Goal: Task Accomplishment & Management: Use online tool/utility

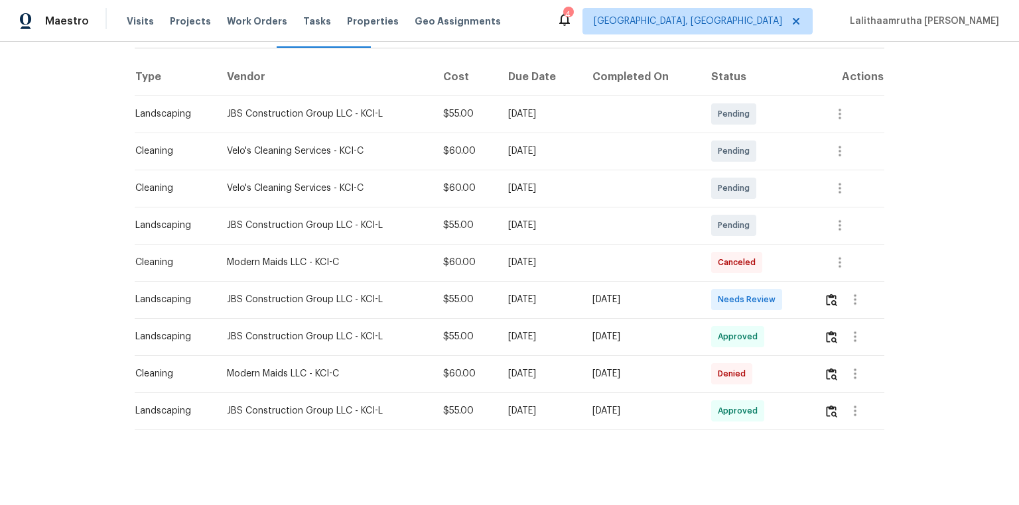
scroll to position [204, 0]
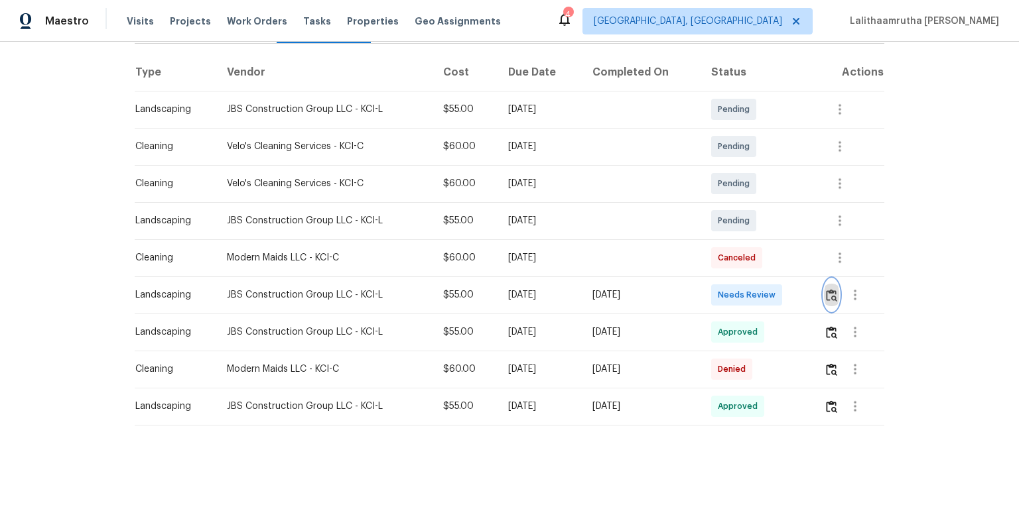
click at [724, 289] on img "button" at bounding box center [831, 295] width 11 height 13
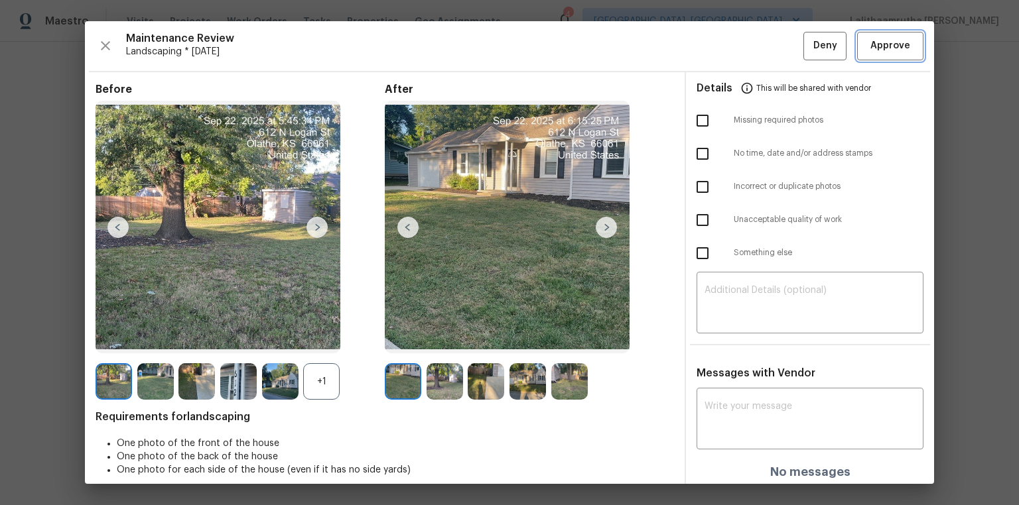
click at [724, 46] on span "Approve" at bounding box center [890, 46] width 40 height 17
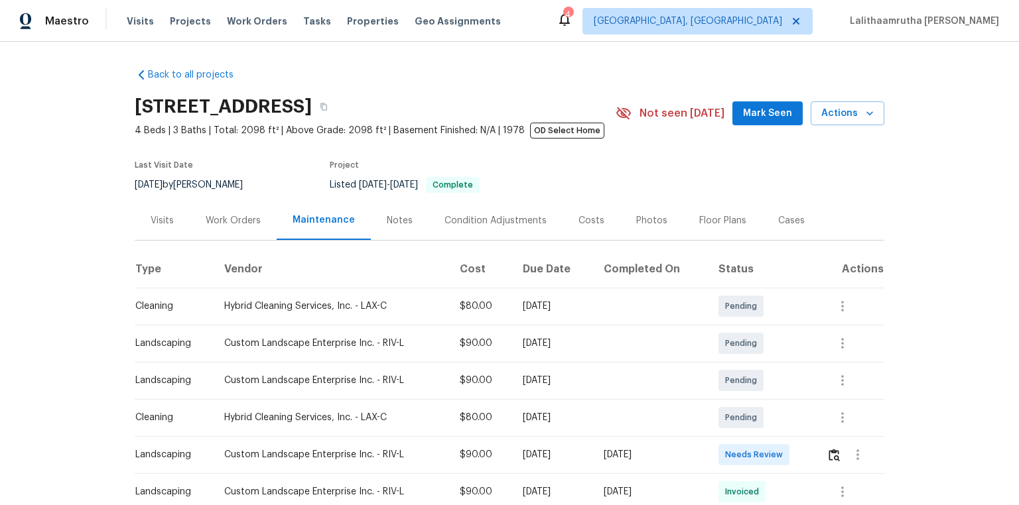
scroll to position [106, 0]
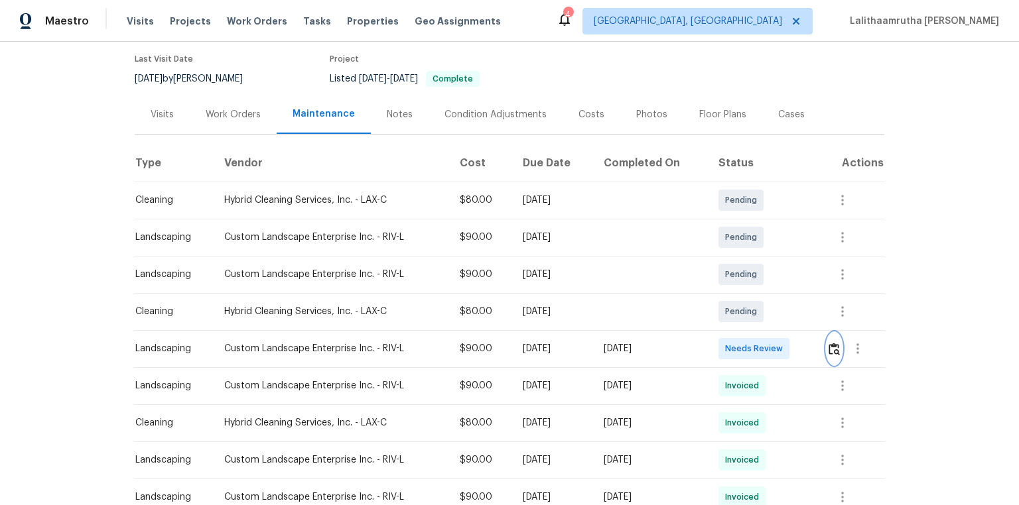
click at [724, 340] on img "button" at bounding box center [833, 349] width 11 height 13
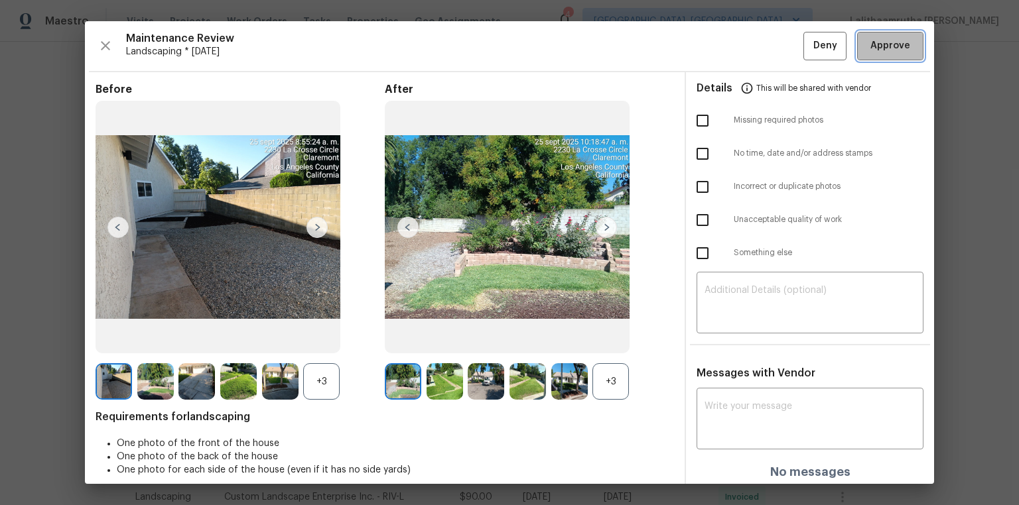
click at [724, 44] on button "Approve" at bounding box center [890, 46] width 66 height 29
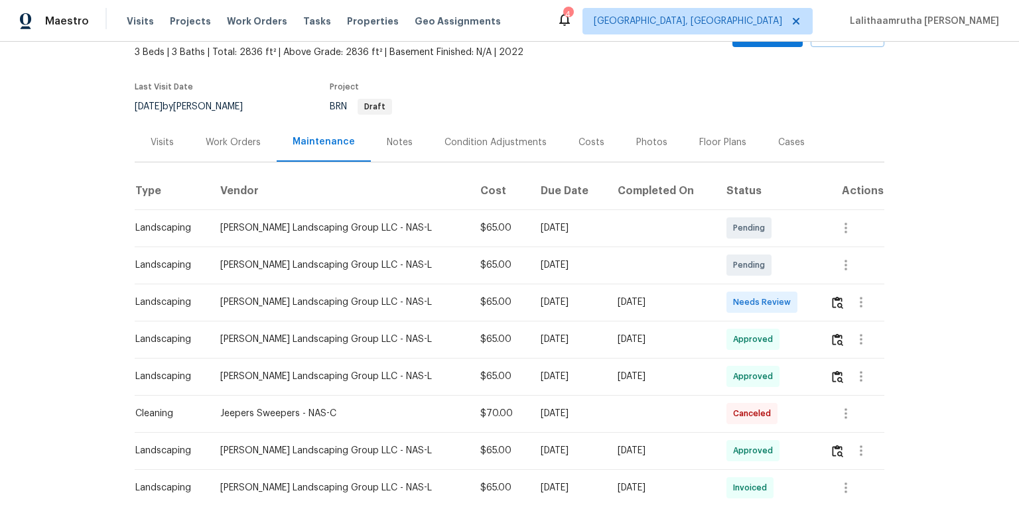
scroll to position [212, 0]
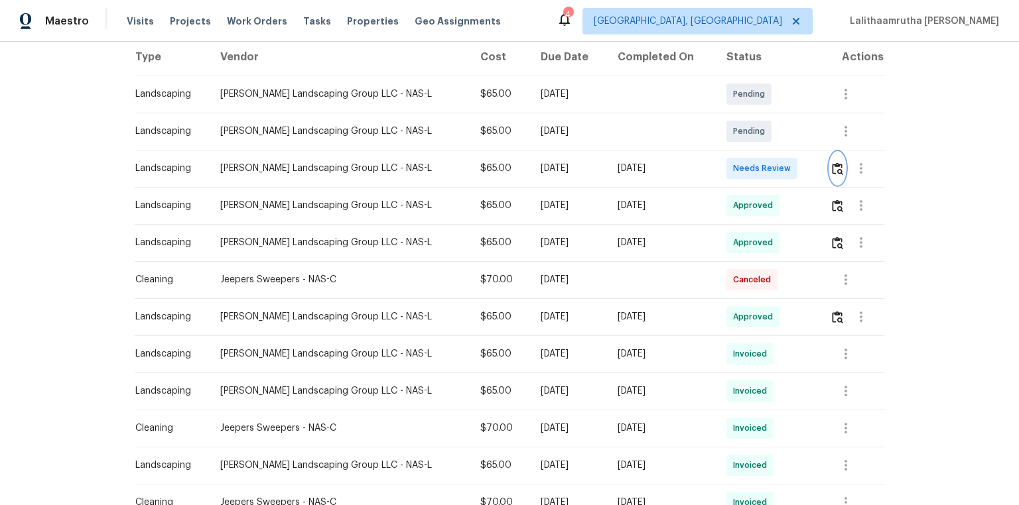
click at [724, 169] on button "button" at bounding box center [837, 169] width 15 height 32
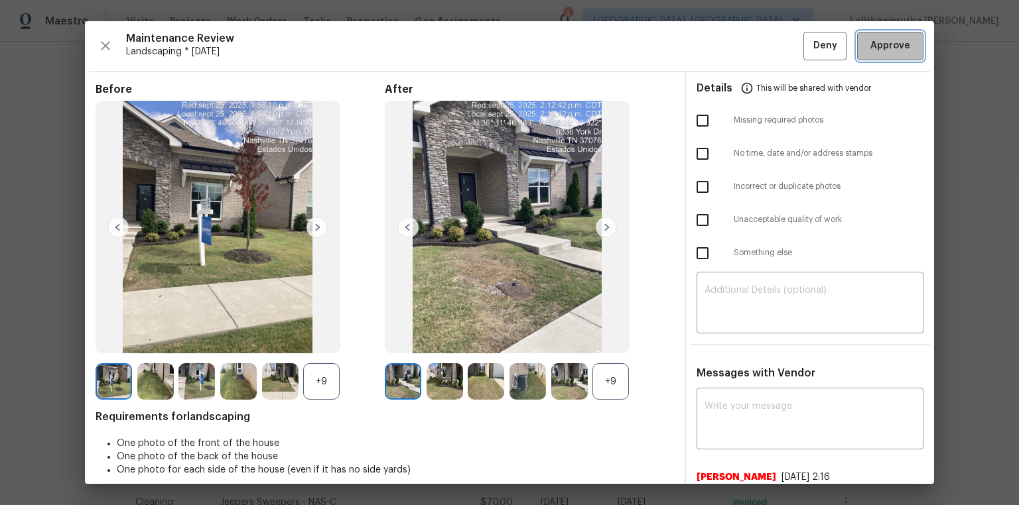
click at [724, 38] on span "Approve" at bounding box center [890, 46] width 40 height 17
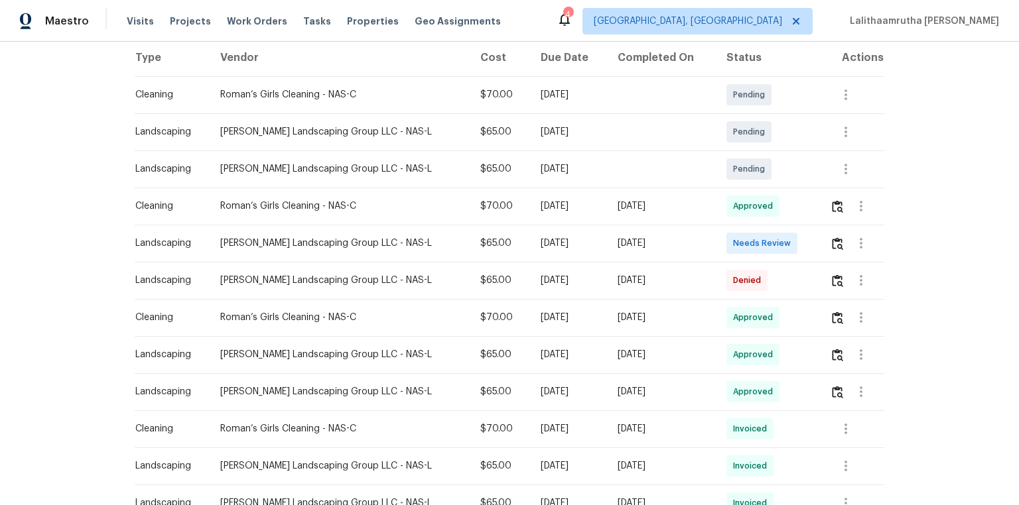
scroll to position [212, 0]
click at [724, 243] on img "button" at bounding box center [837, 243] width 11 height 13
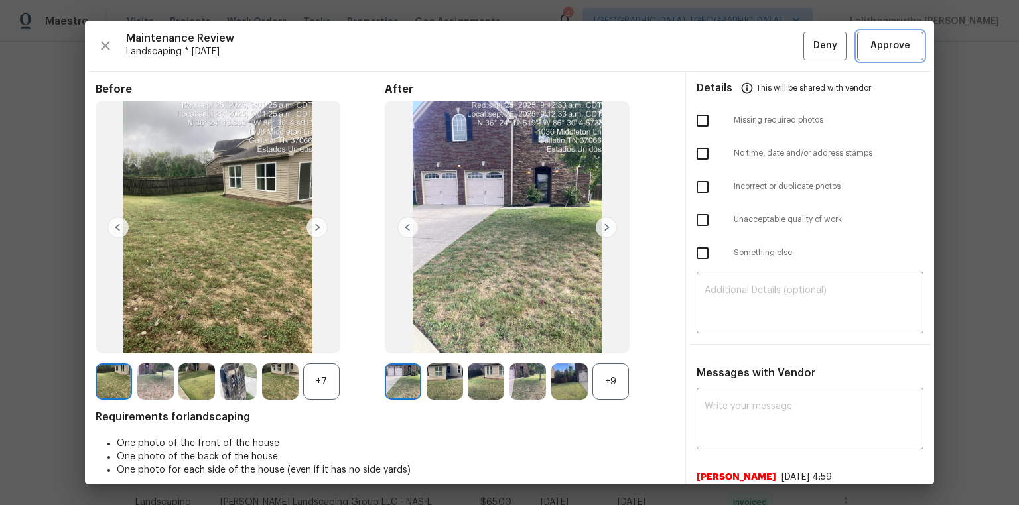
click at [724, 41] on span "Approve" at bounding box center [890, 46] width 40 height 17
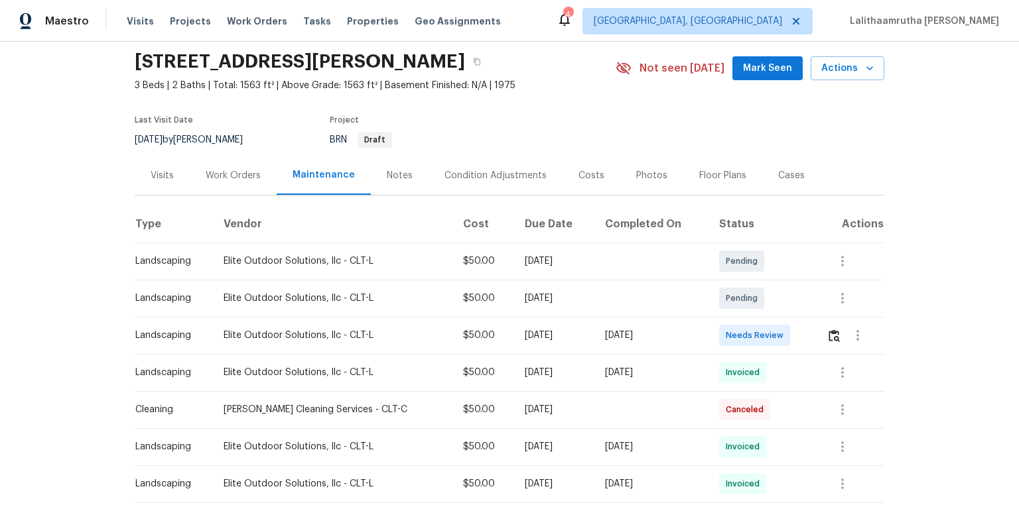
scroll to position [106, 0]
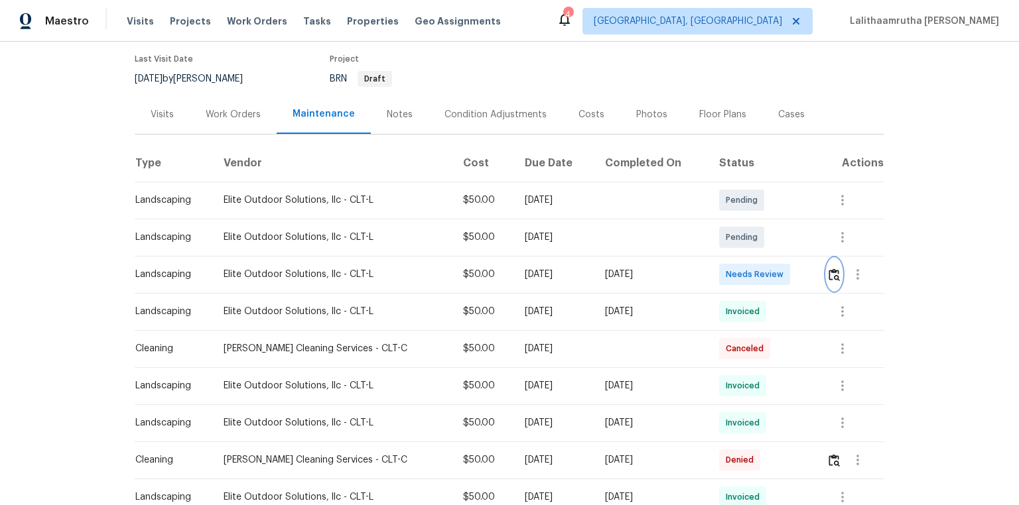
click at [724, 265] on button "button" at bounding box center [833, 275] width 15 height 32
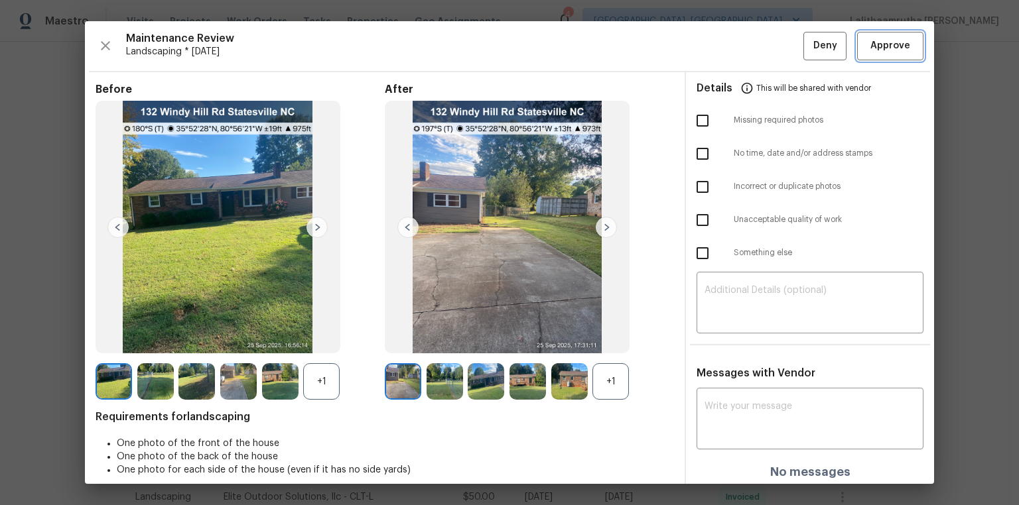
click at [724, 39] on span "Approve" at bounding box center [890, 46] width 40 height 17
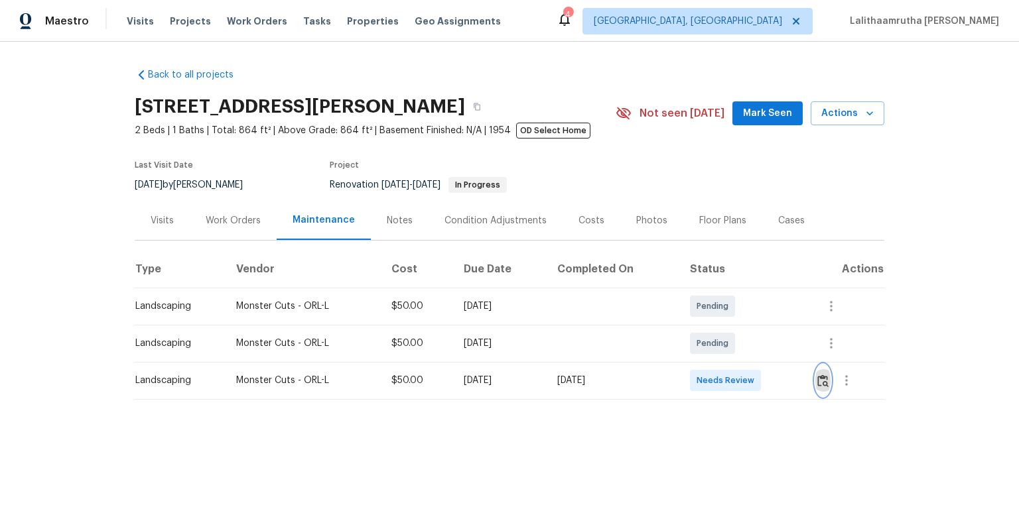
click at [724, 340] on img "button" at bounding box center [822, 381] width 11 height 13
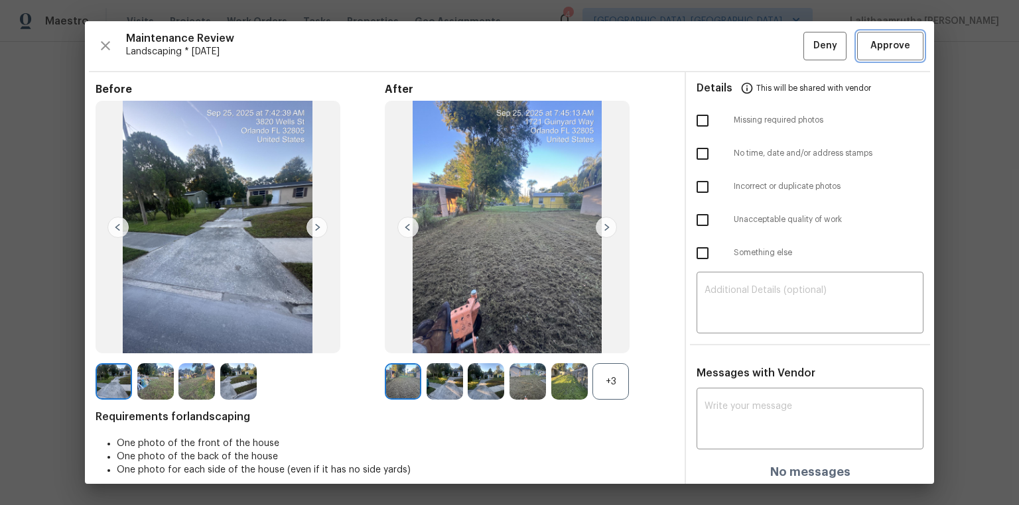
click at [724, 46] on span "Approve" at bounding box center [890, 46] width 40 height 17
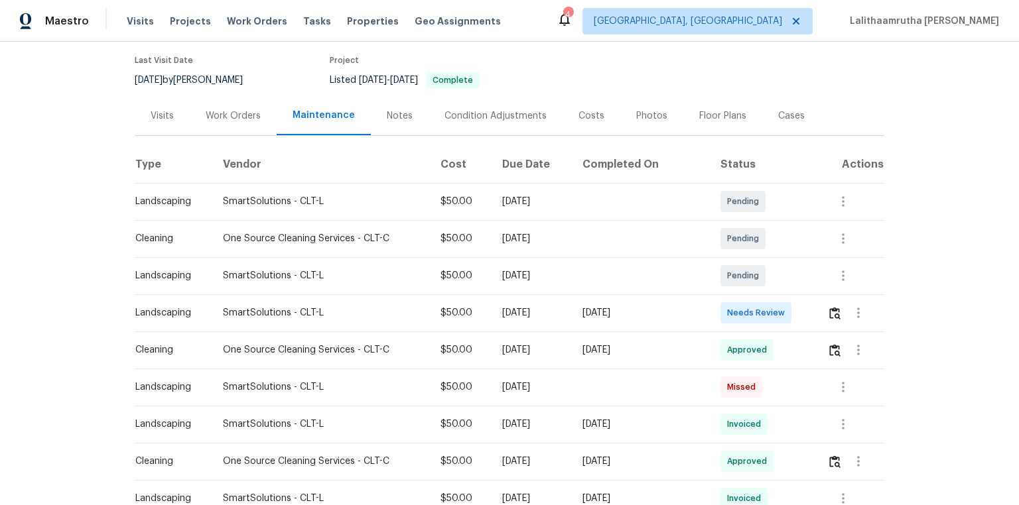
scroll to position [106, 0]
click at [724, 308] on img "button" at bounding box center [834, 312] width 11 height 13
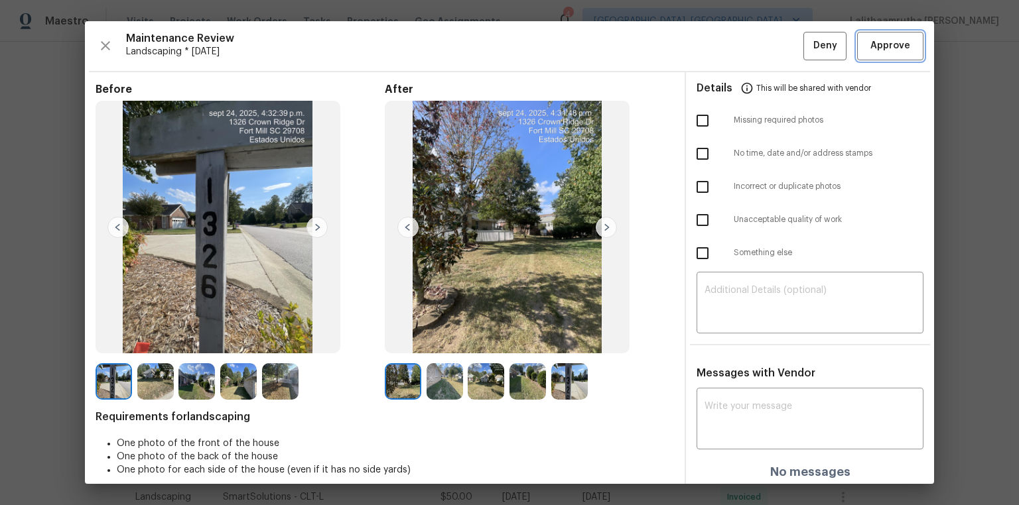
click at [724, 47] on span "Approve" at bounding box center [890, 46] width 40 height 17
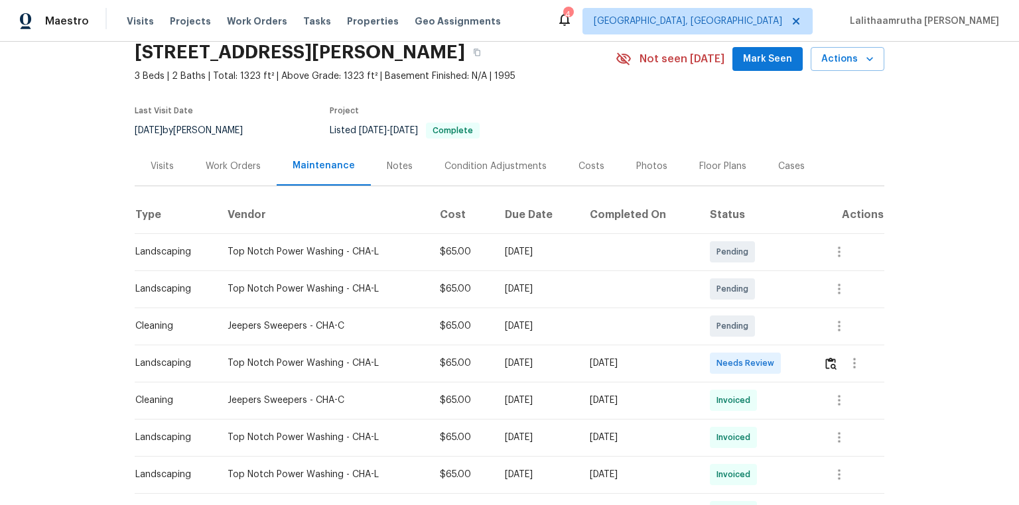
scroll to position [106, 0]
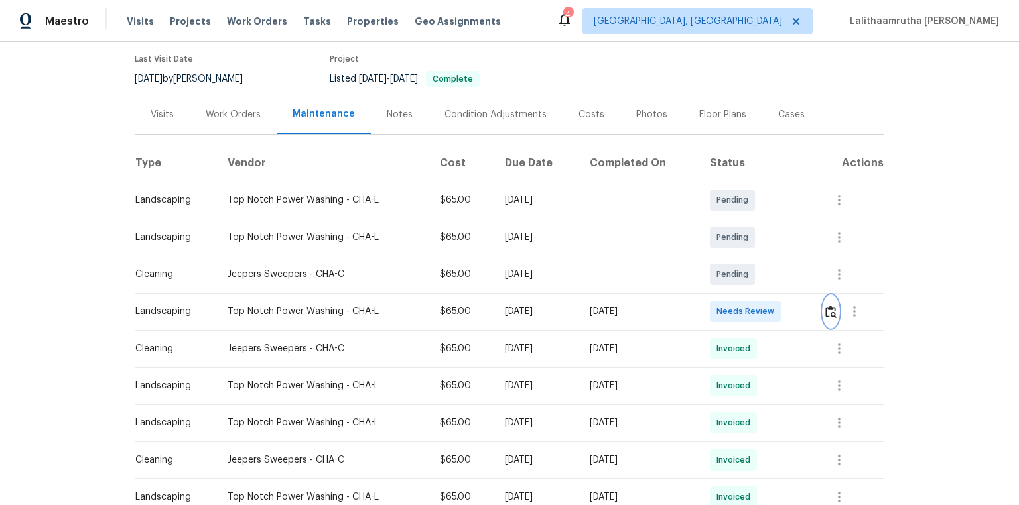
click at [724, 314] on button "button" at bounding box center [830, 312] width 15 height 32
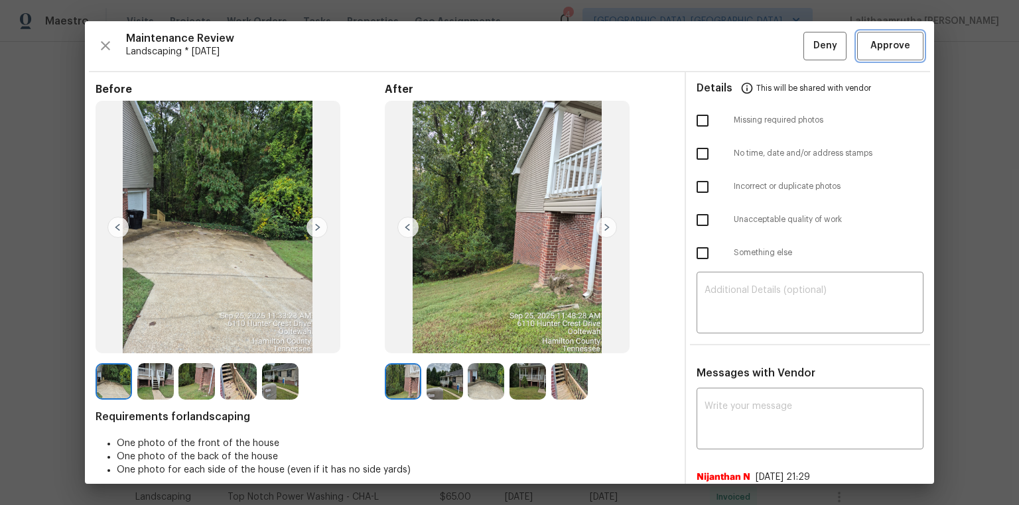
click at [724, 48] on span "Approve" at bounding box center [890, 46] width 40 height 17
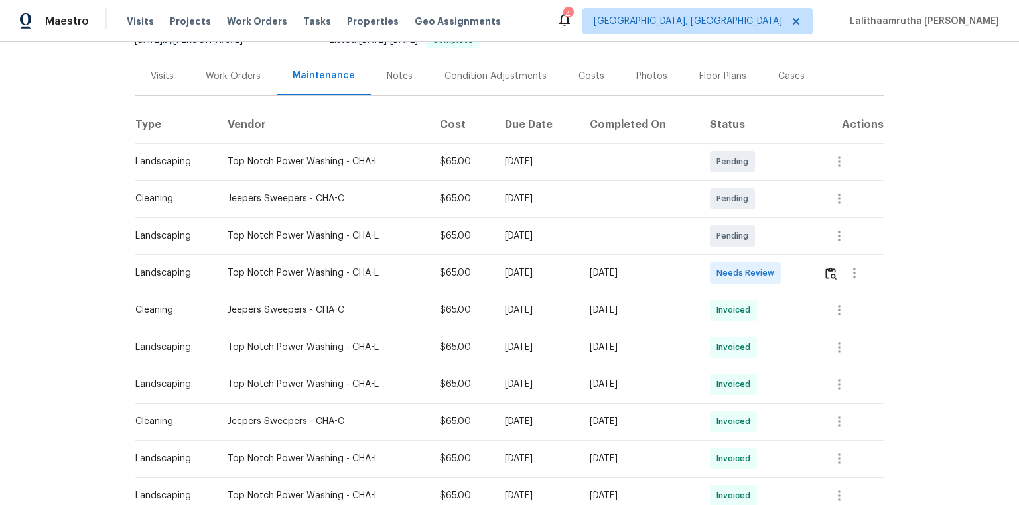
scroll to position [159, 0]
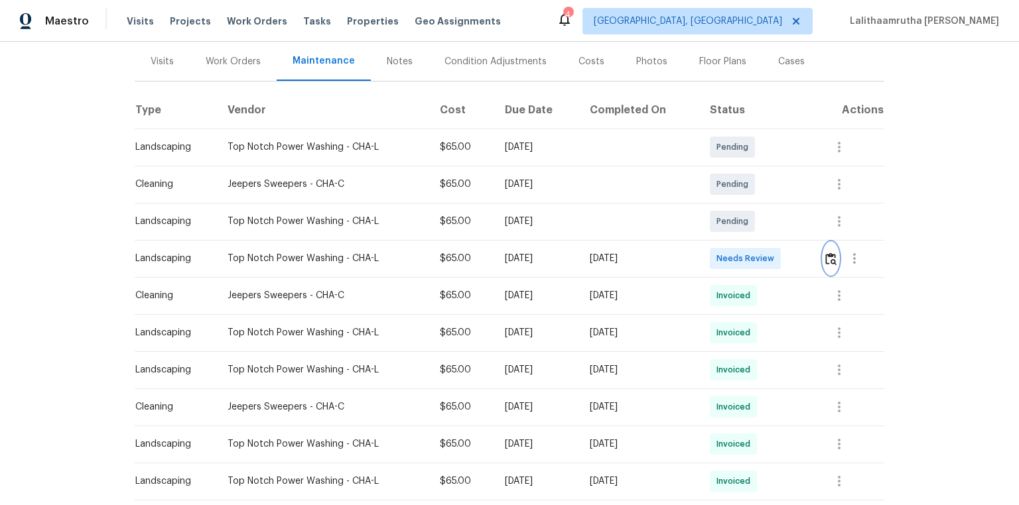
click at [724, 261] on img "button" at bounding box center [830, 259] width 11 height 13
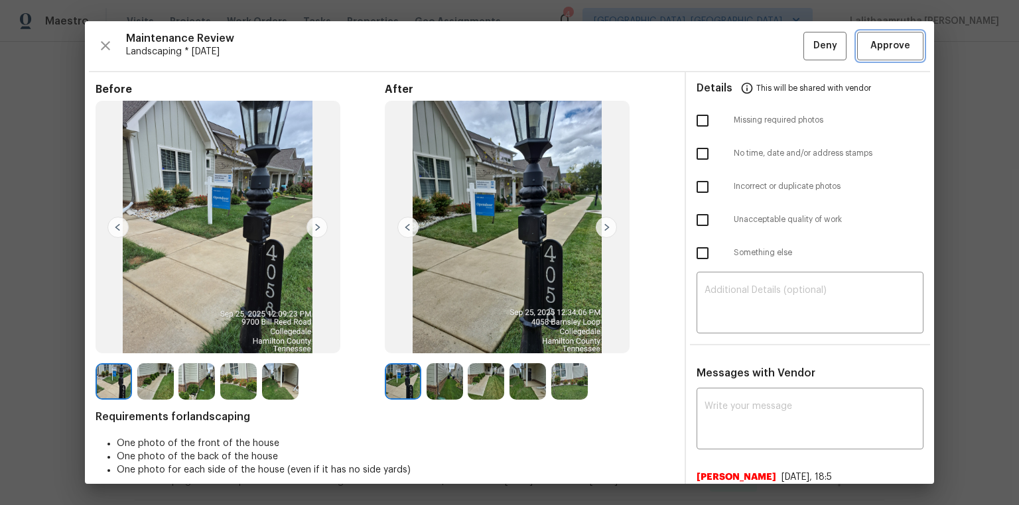
click at [724, 58] on button "Approve" at bounding box center [890, 46] width 66 height 29
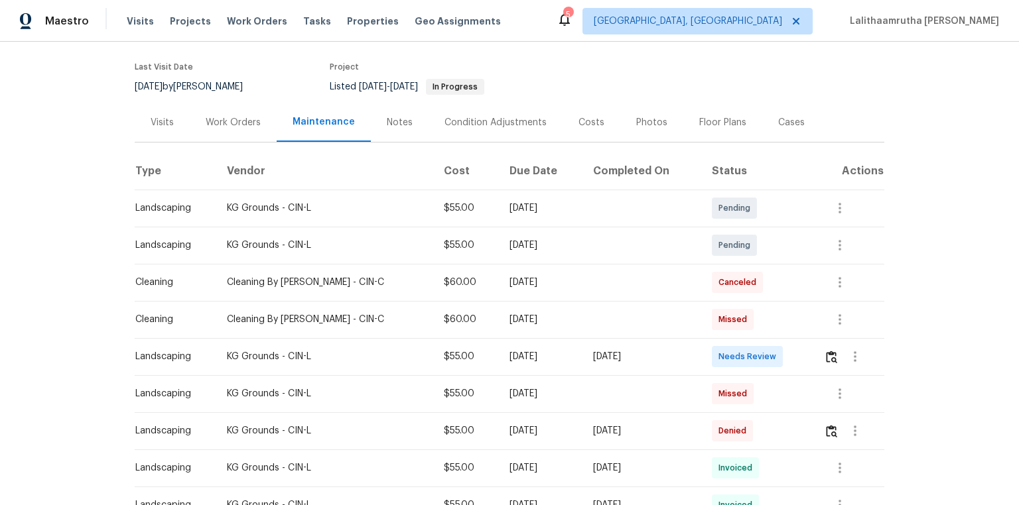
scroll to position [106, 0]
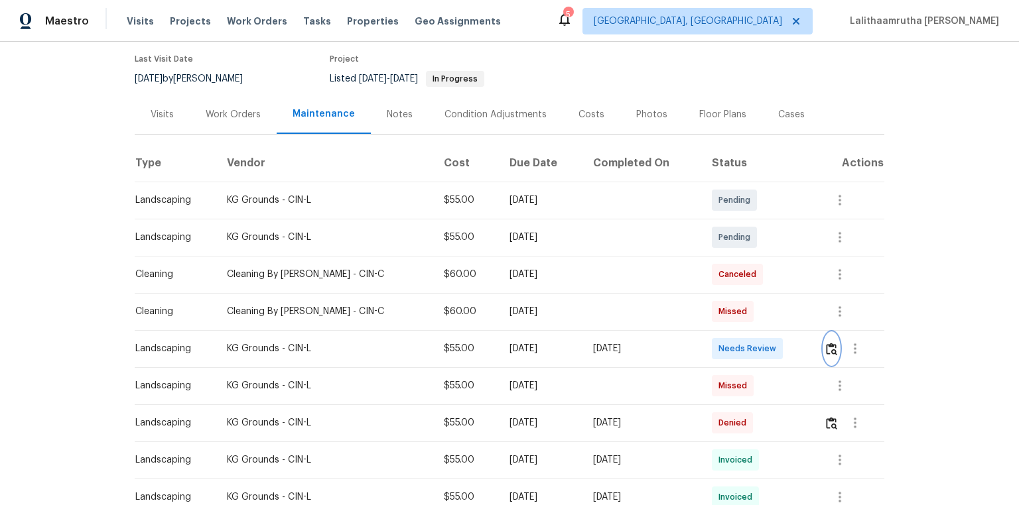
click at [724, 340] on img "button" at bounding box center [831, 349] width 11 height 13
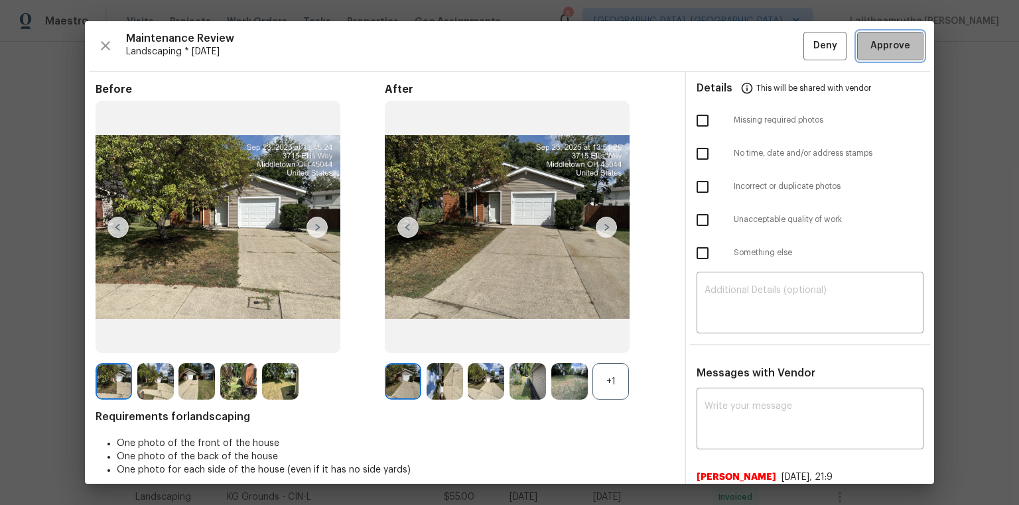
click at [724, 40] on span "Approve" at bounding box center [890, 46] width 40 height 17
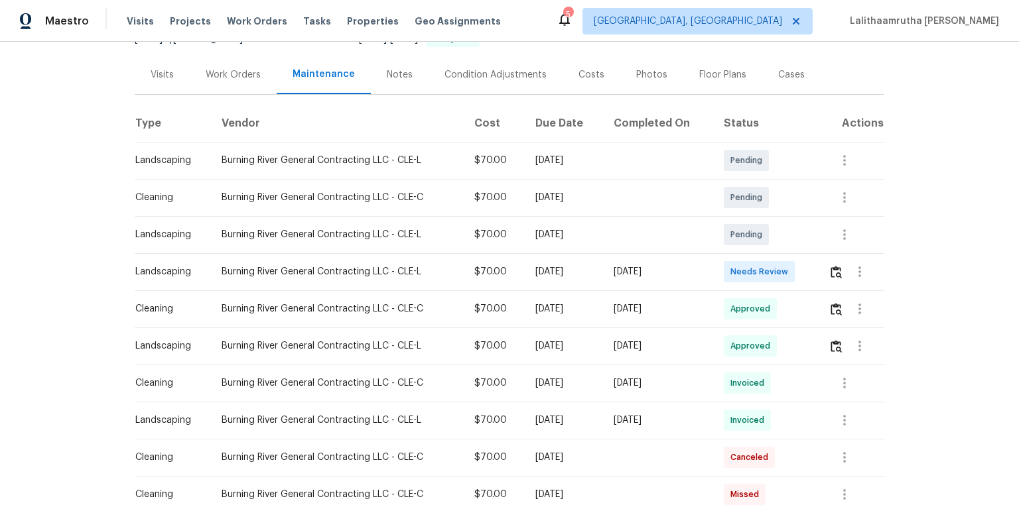
scroll to position [159, 0]
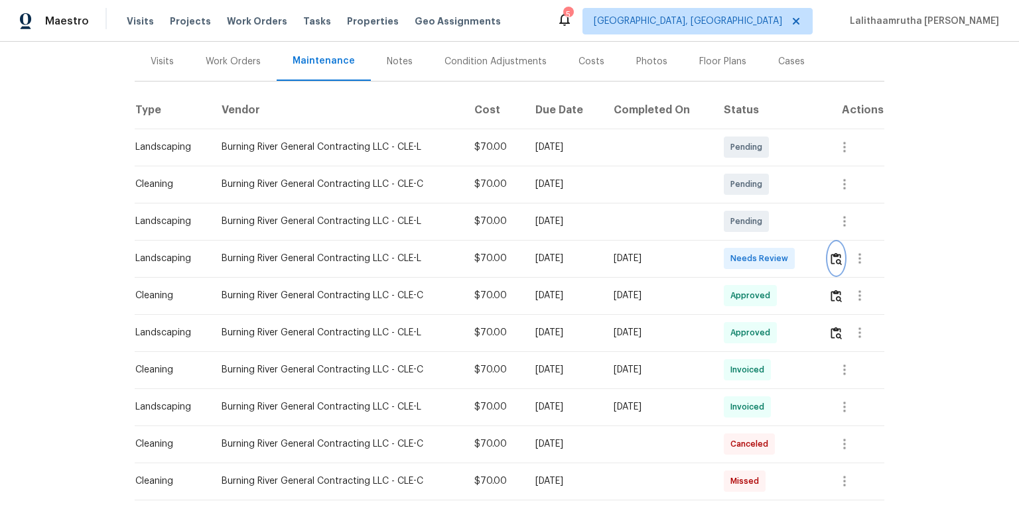
click at [724, 260] on img "button" at bounding box center [835, 259] width 11 height 13
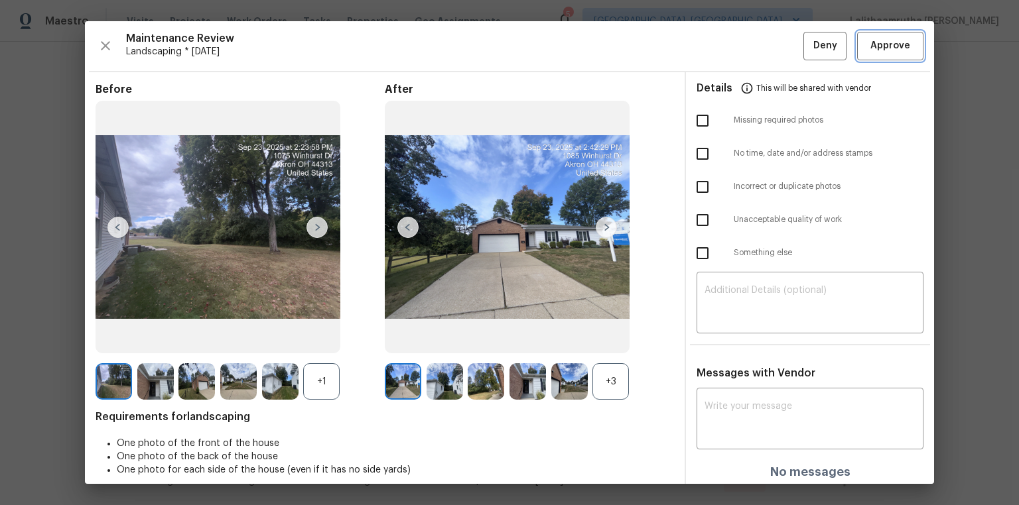
click at [724, 45] on span "Approve" at bounding box center [890, 46] width 40 height 17
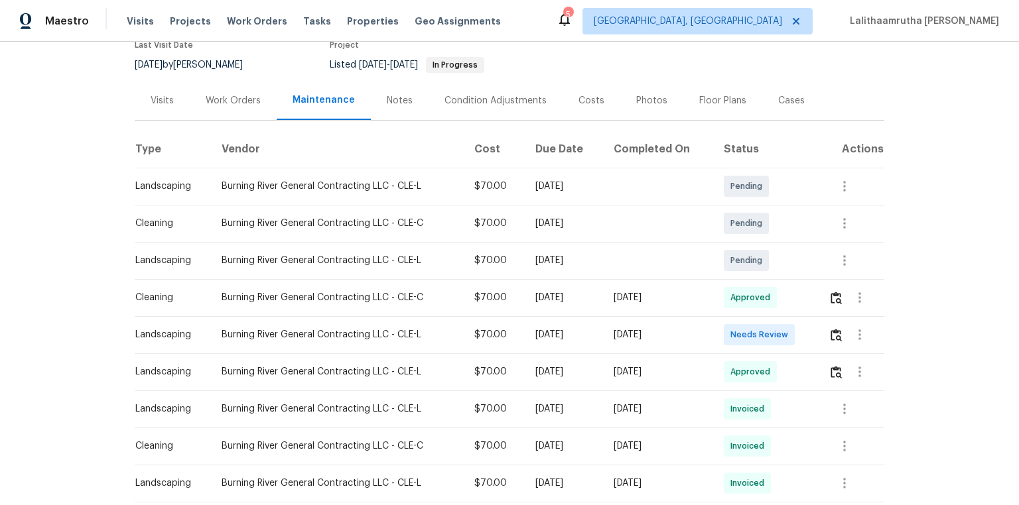
scroll to position [159, 0]
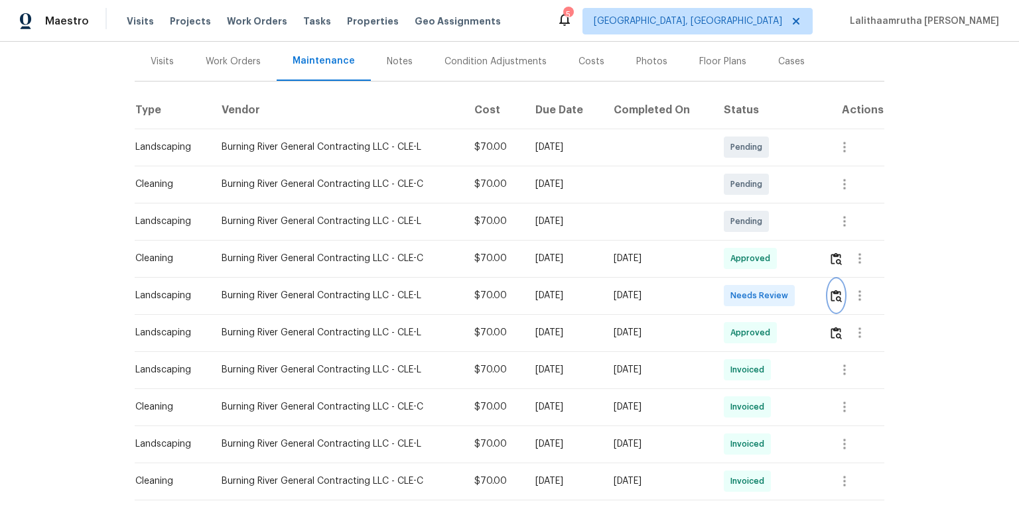
click at [724, 298] on img "button" at bounding box center [835, 296] width 11 height 13
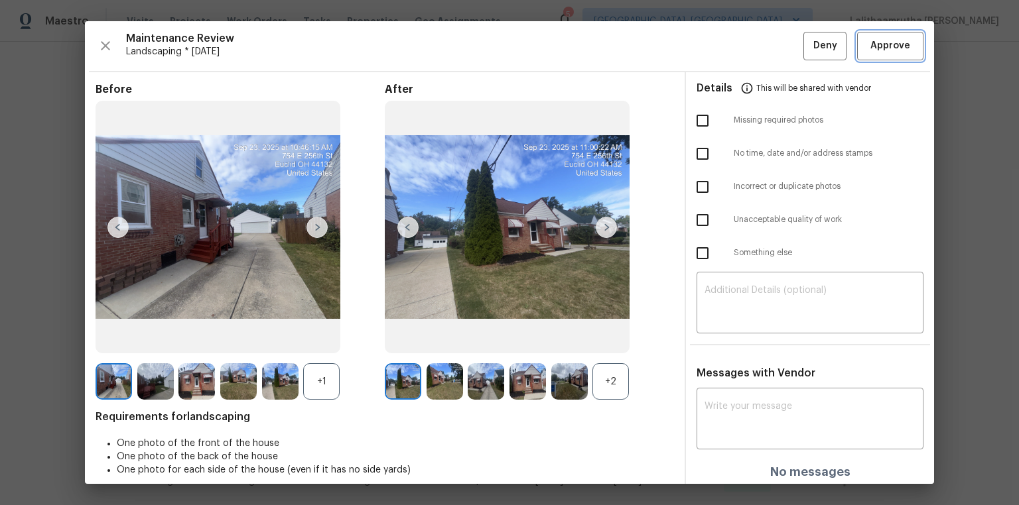
click at [724, 43] on span "Approve" at bounding box center [890, 46] width 40 height 17
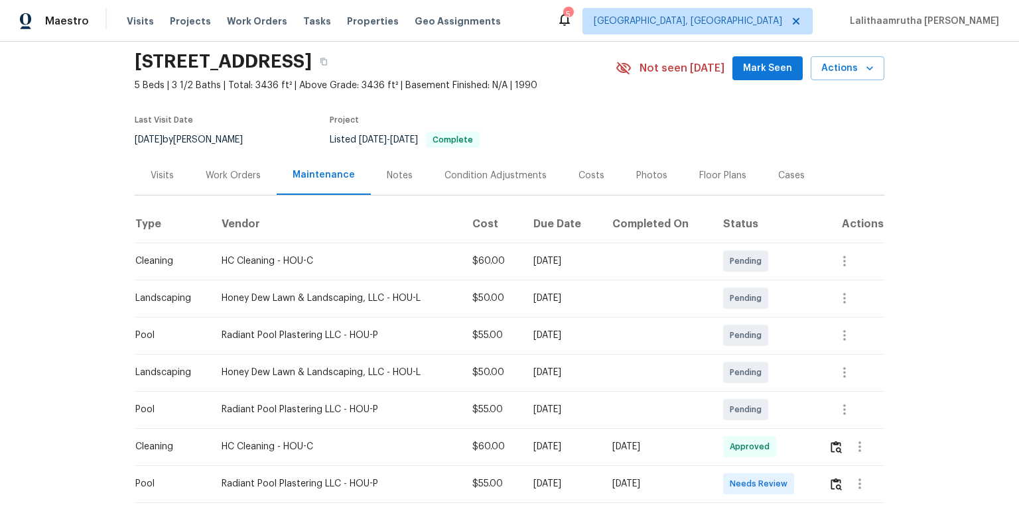
scroll to position [106, 0]
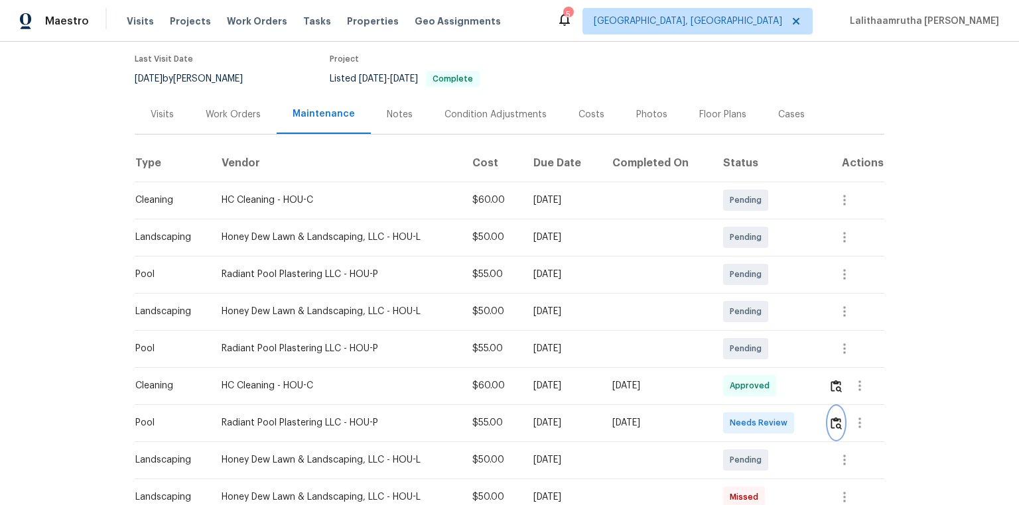
click at [724, 340] on img "button" at bounding box center [835, 423] width 11 height 13
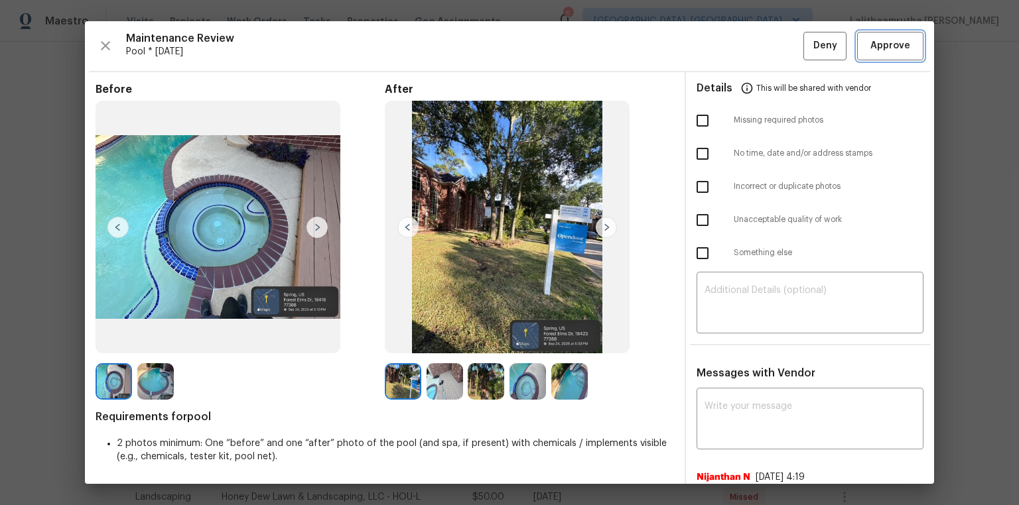
click at [724, 42] on span "Approve" at bounding box center [890, 46] width 40 height 17
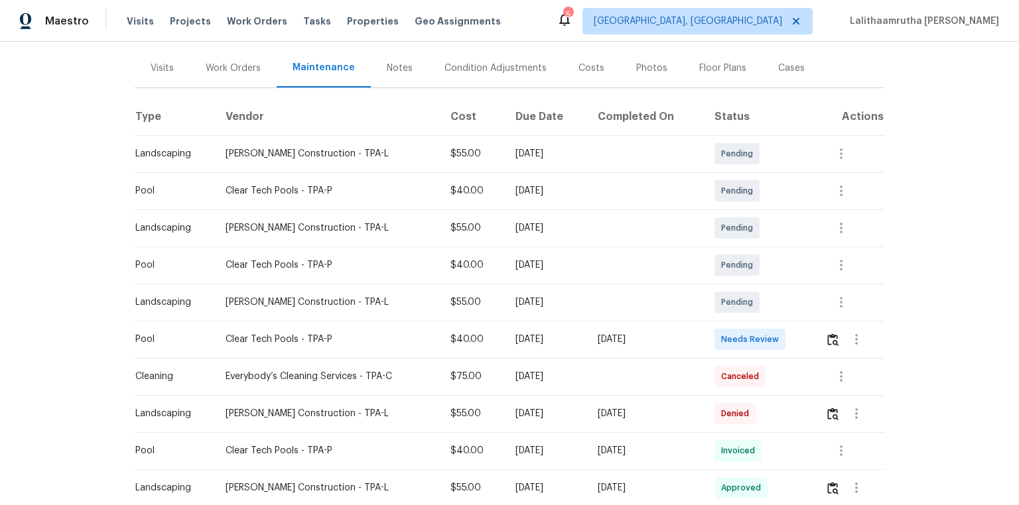
scroll to position [159, 0]
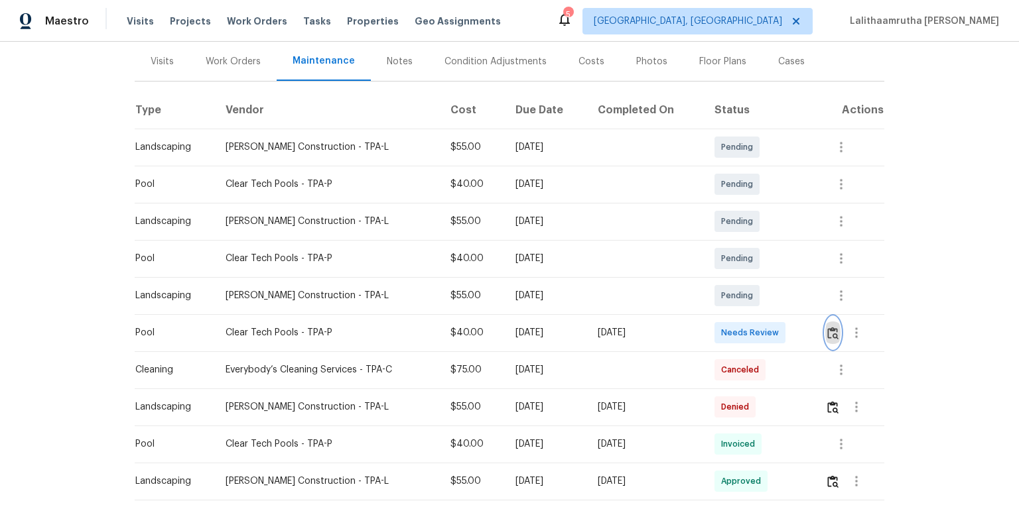
click at [724, 336] on img "button" at bounding box center [832, 333] width 11 height 13
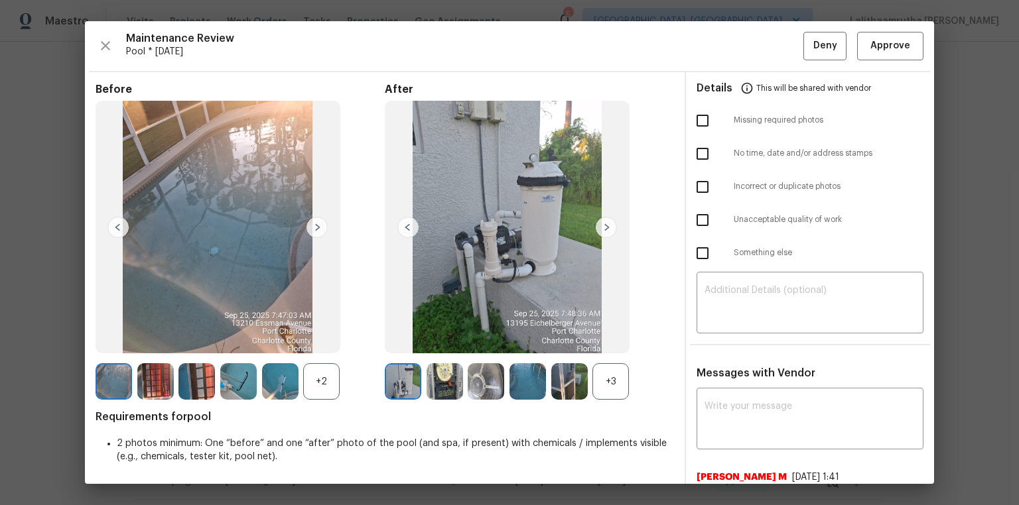
click at [521, 340] on img at bounding box center [527, 381] width 36 height 36
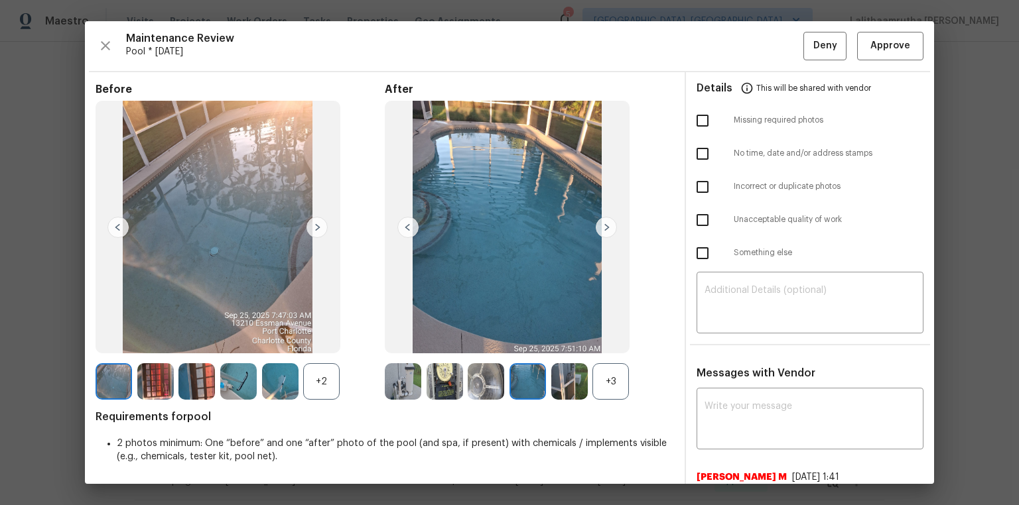
click at [605, 340] on div "+3" at bounding box center [610, 381] width 36 height 36
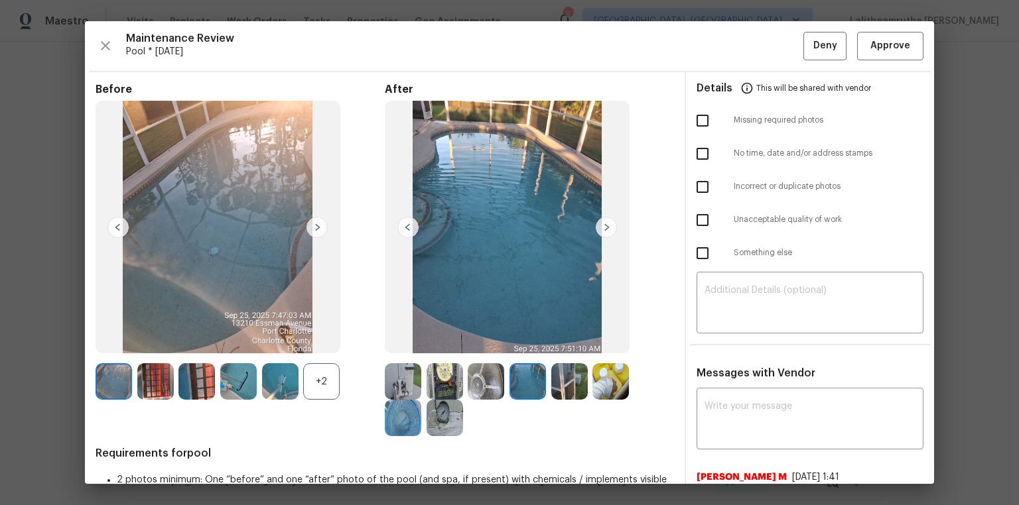
click at [326, 340] on div "+2" at bounding box center [321, 381] width 36 height 36
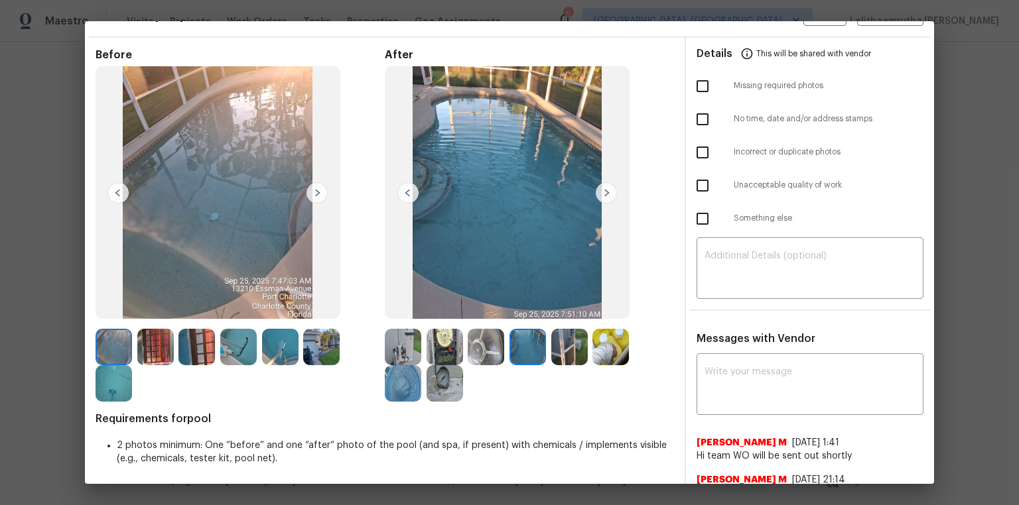
scroll to position [53, 0]
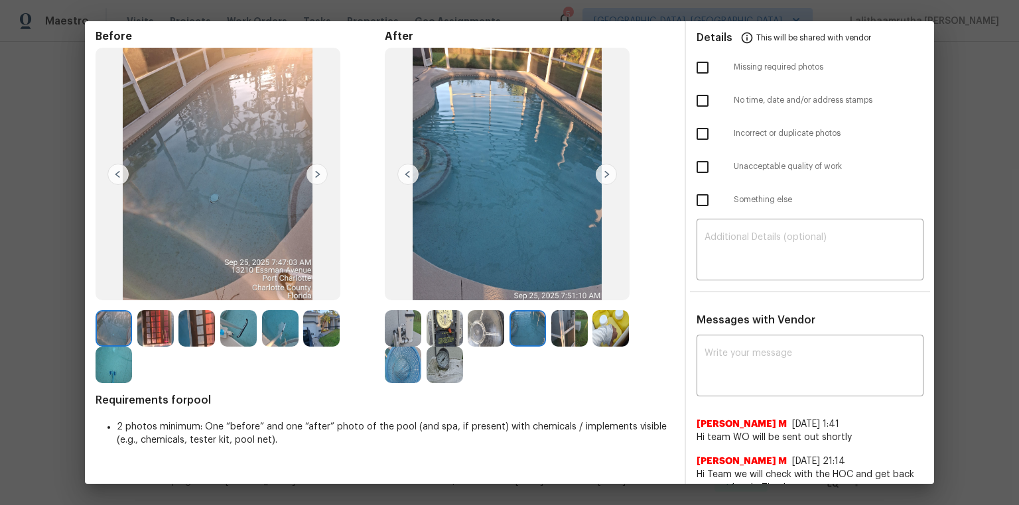
click at [330, 336] on img at bounding box center [321, 328] width 36 height 36
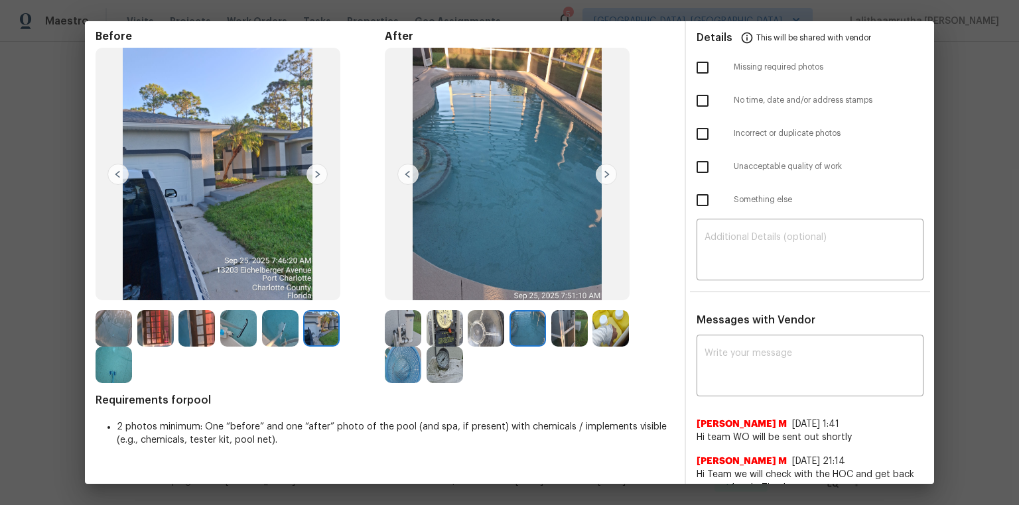
scroll to position [0, 0]
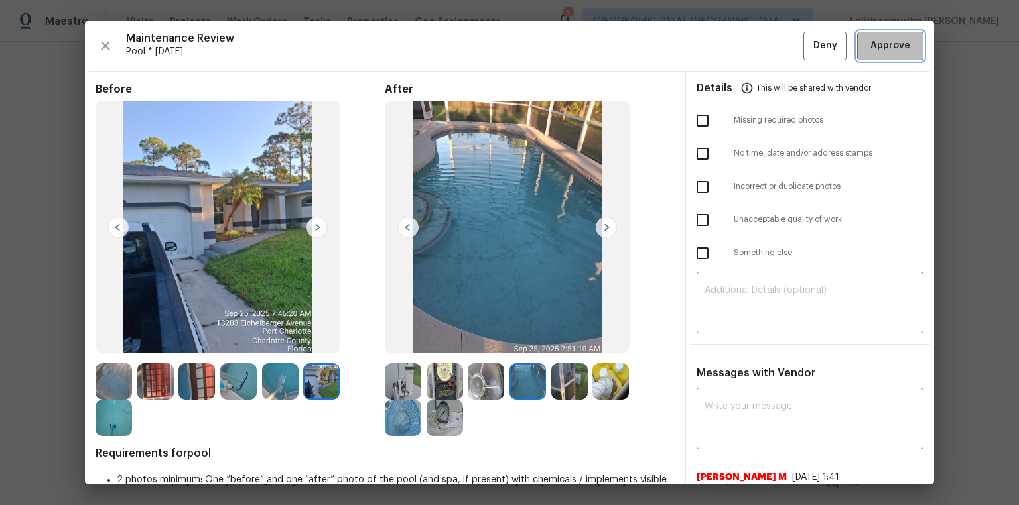
click at [724, 40] on span "Approve" at bounding box center [890, 46] width 40 height 17
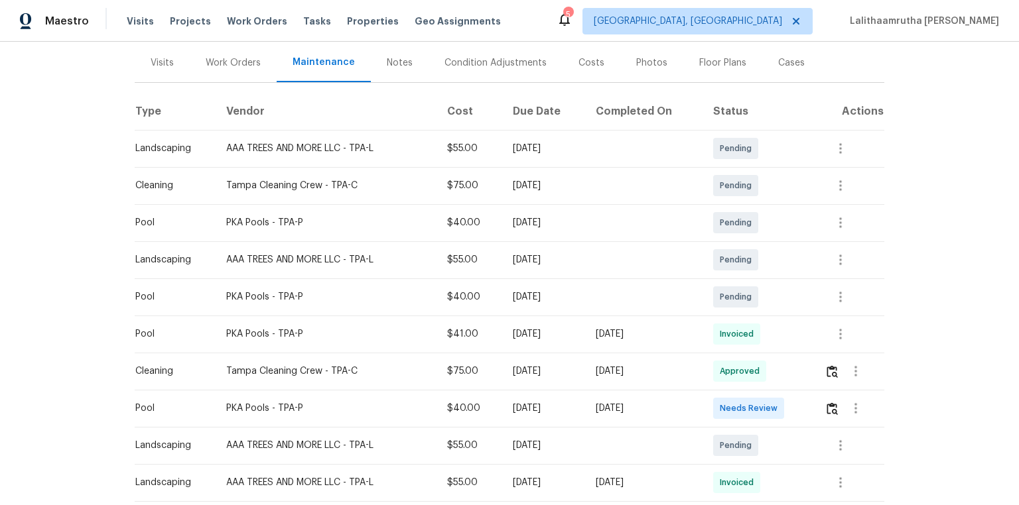
scroll to position [159, 0]
click at [724, 340] on img "button" at bounding box center [831, 407] width 11 height 13
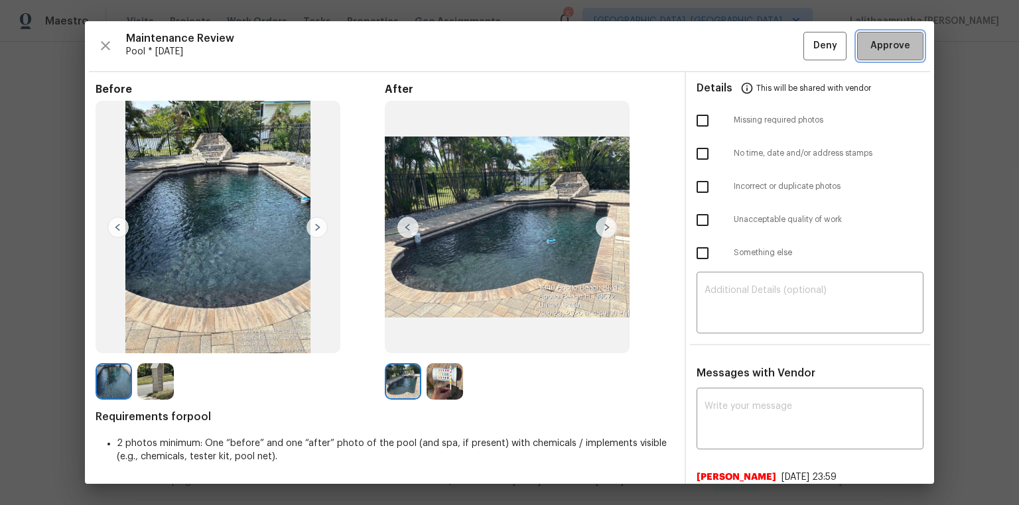
click at [724, 49] on span "Approve" at bounding box center [890, 46] width 40 height 17
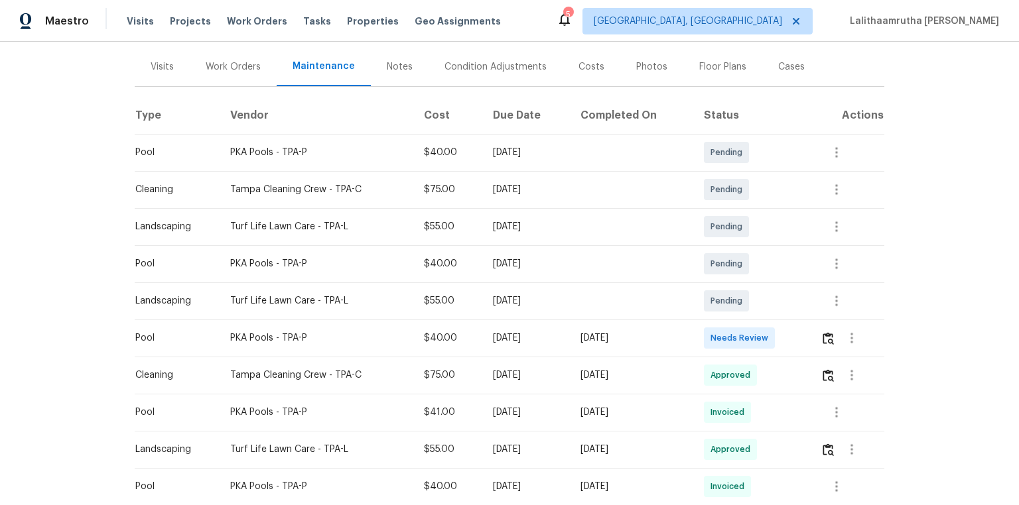
scroll to position [159, 0]
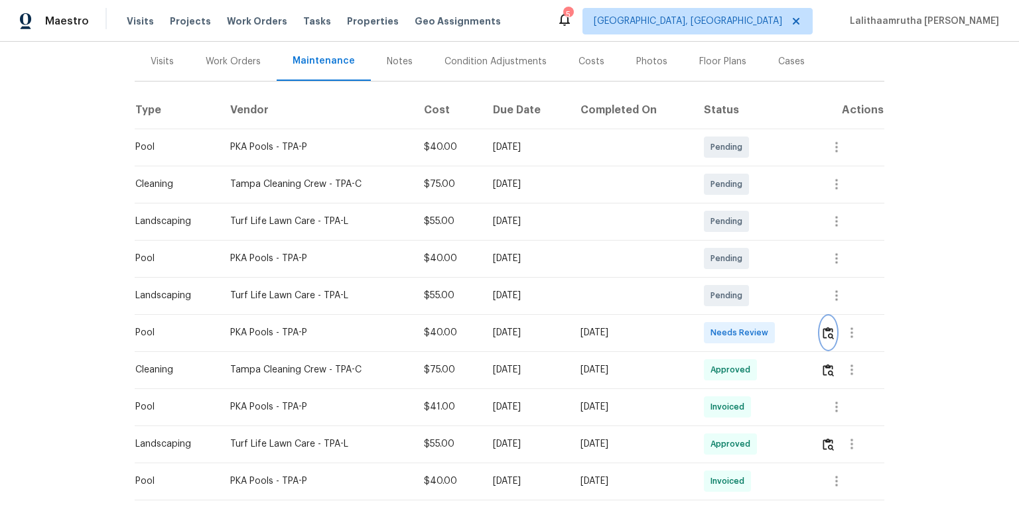
click at [724, 324] on button "button" at bounding box center [827, 333] width 15 height 32
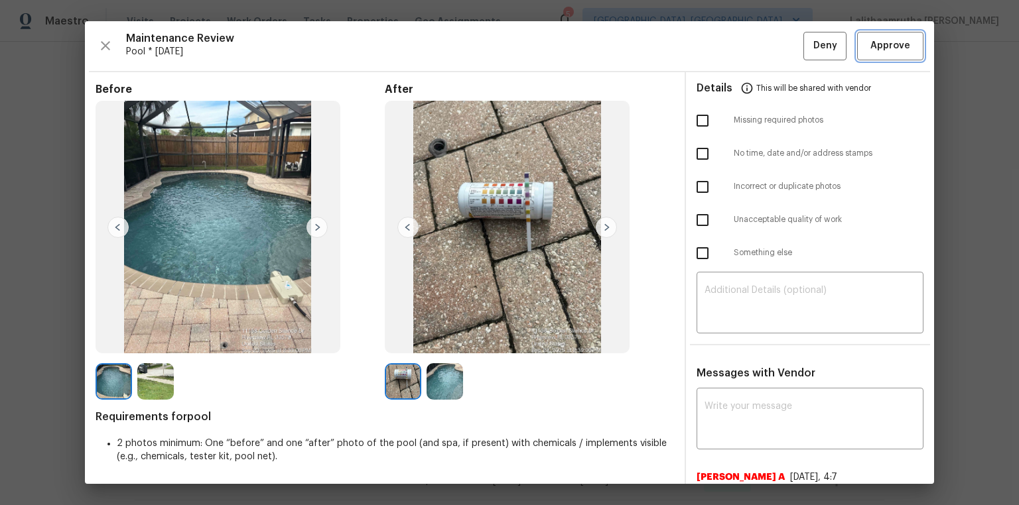
click at [724, 54] on button "Approve" at bounding box center [890, 46] width 66 height 29
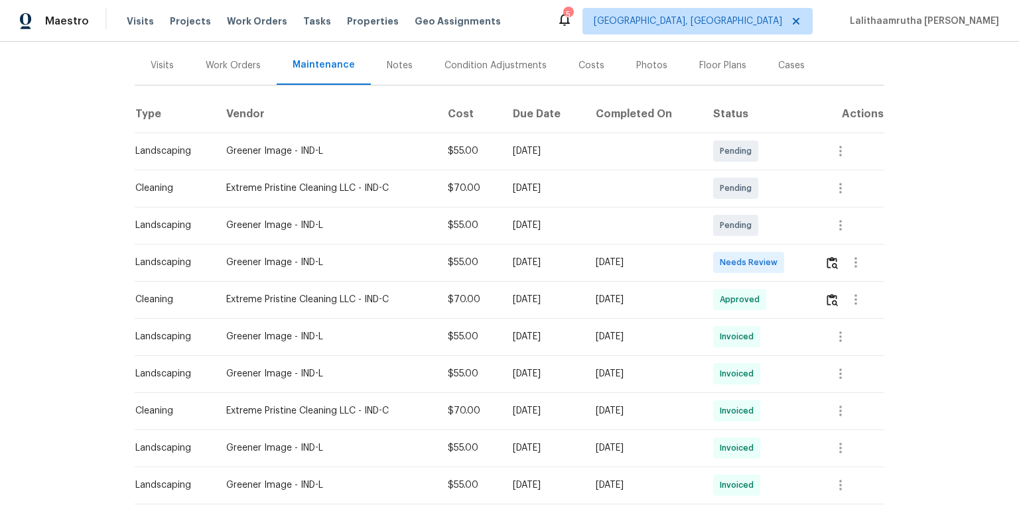
scroll to position [159, 0]
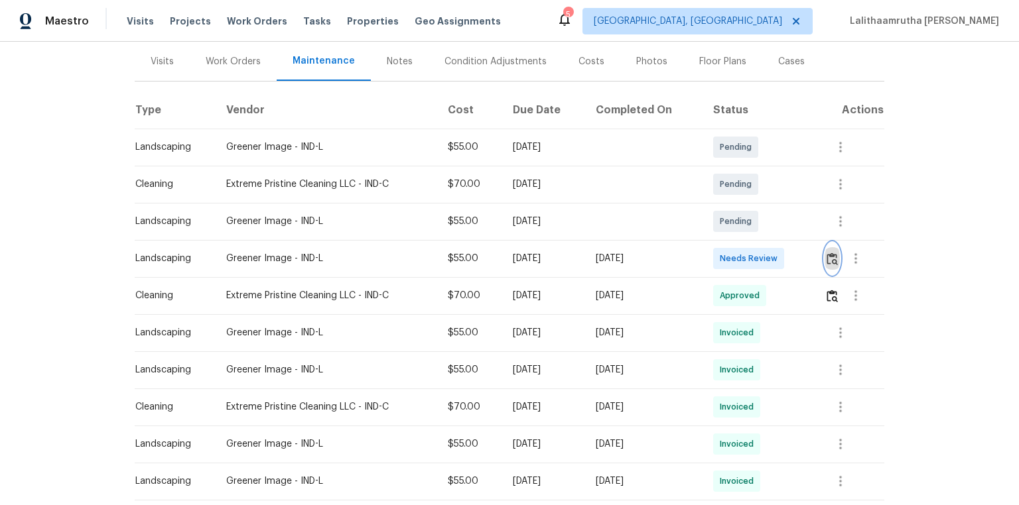
click at [724, 250] on button "button" at bounding box center [831, 259] width 15 height 32
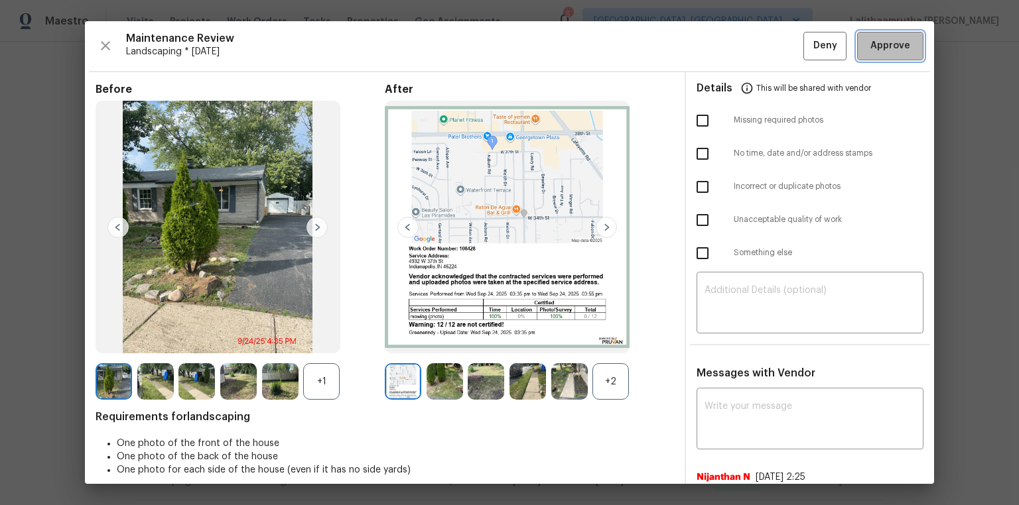
click at [724, 48] on span "Approve" at bounding box center [890, 46] width 40 height 17
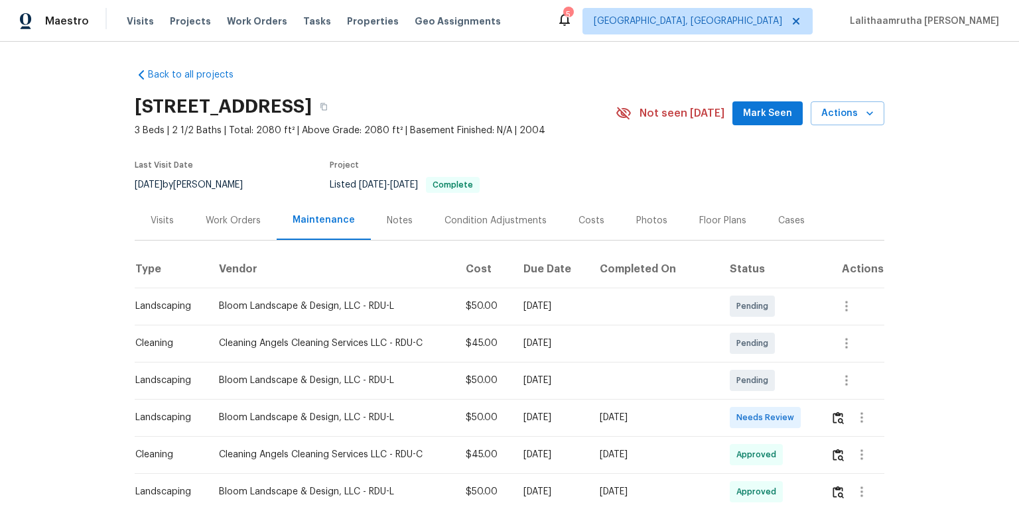
scroll to position [53, 0]
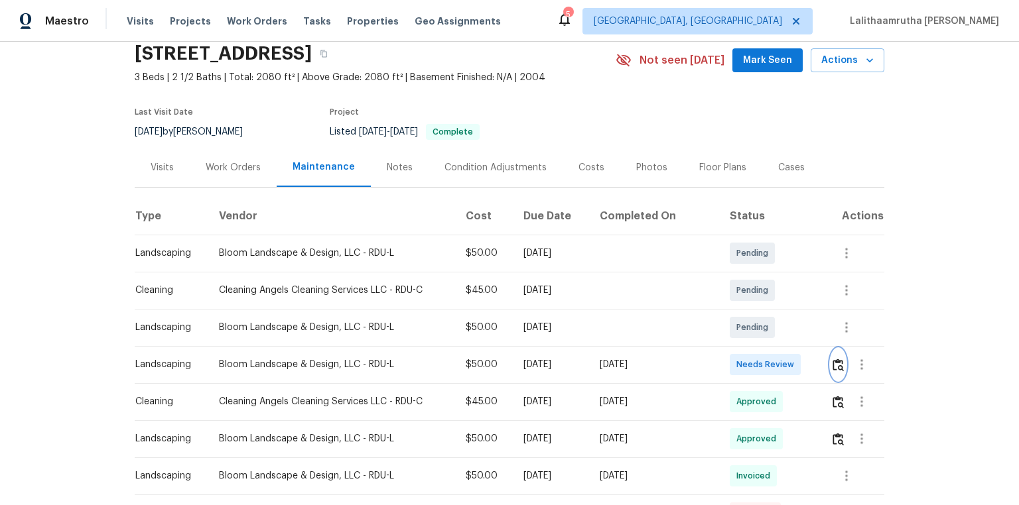
click at [724, 340] on img "button" at bounding box center [837, 365] width 11 height 13
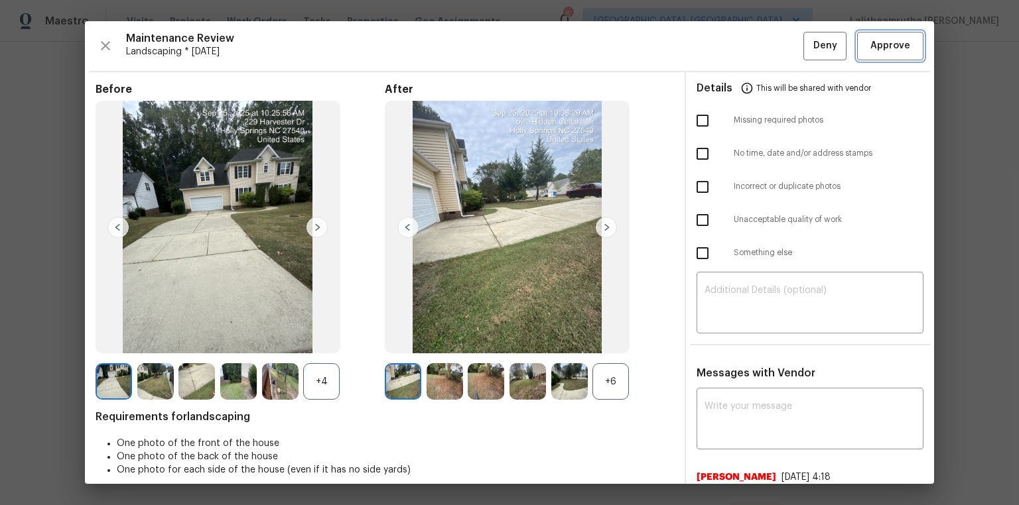
click at [724, 41] on span "Approve" at bounding box center [890, 46] width 40 height 17
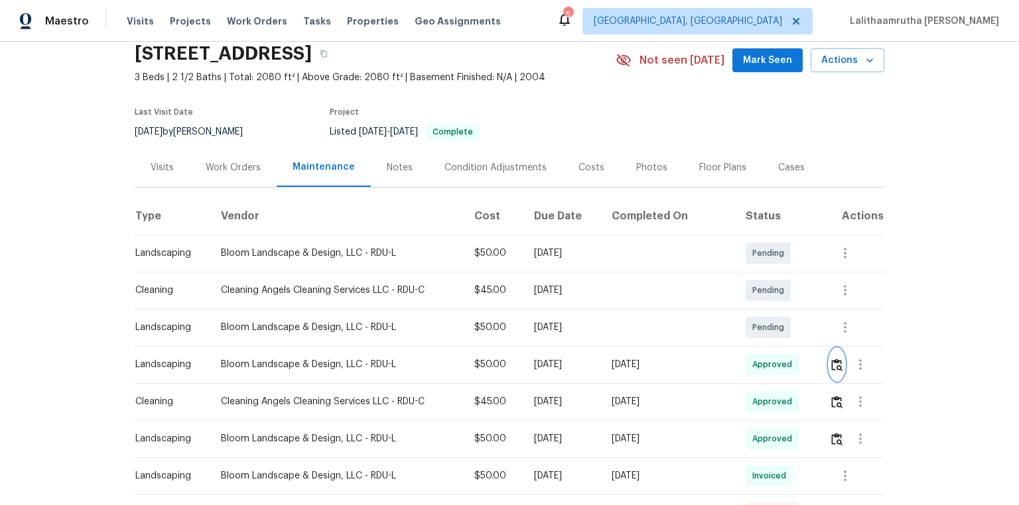
scroll to position [0, 0]
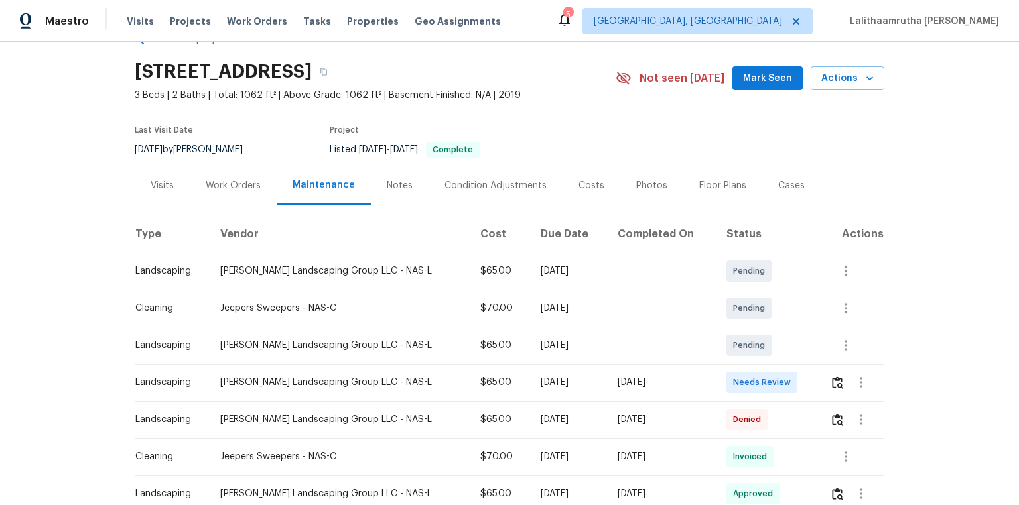
scroll to position [53, 0]
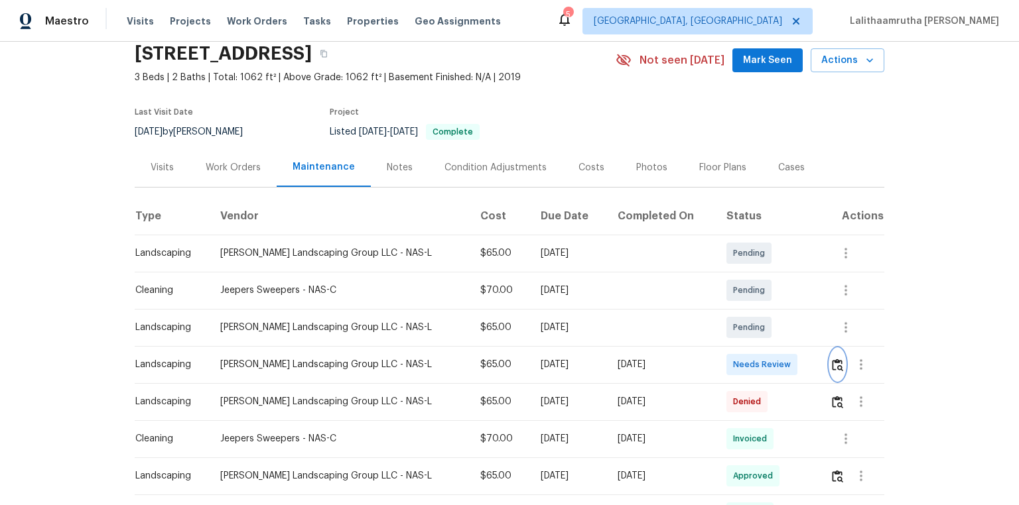
click at [724, 340] on img "button" at bounding box center [837, 365] width 11 height 13
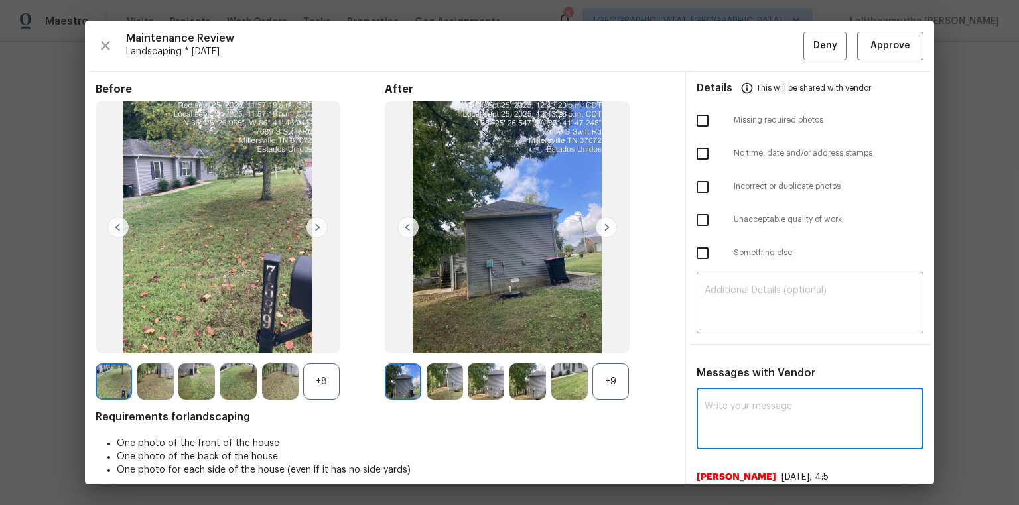
click at [724, 340] on textarea at bounding box center [809, 420] width 211 height 37
paste textarea "Maintenance Audit Team: Hello! Unfortunately, this landscaping visit completed …"
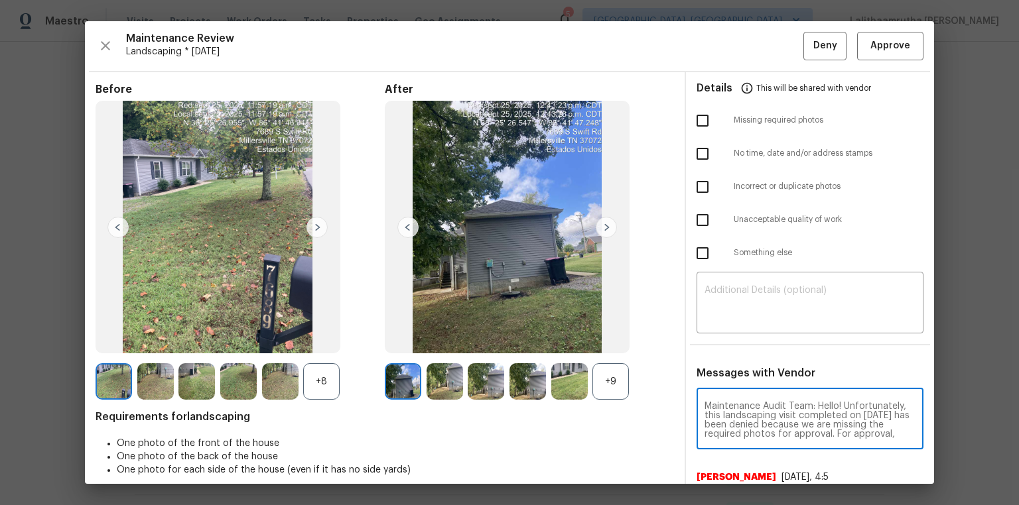
scroll to position [167, 0]
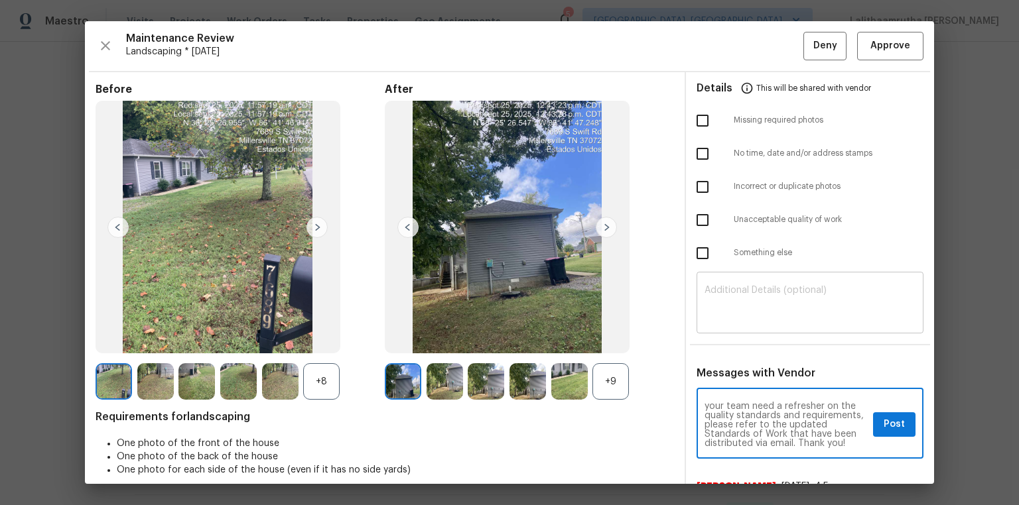
type textarea "Maintenance Audit Team: Hello! Unfortunately, this landscaping visit completed …"
click at [724, 298] on textarea at bounding box center [809, 304] width 211 height 37
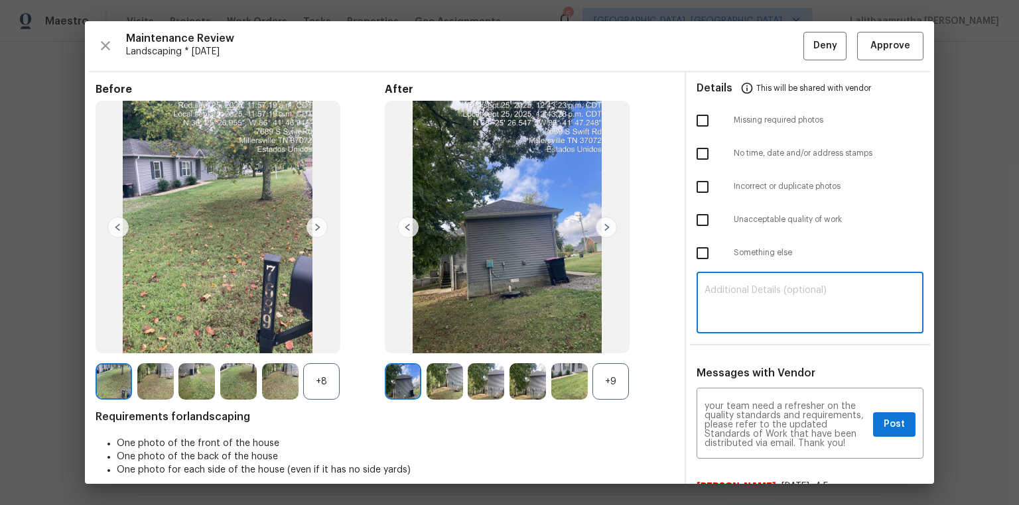
paste textarea "Maintenance Audit Team: Hello! Unfortunately, this landscaping visit completed …"
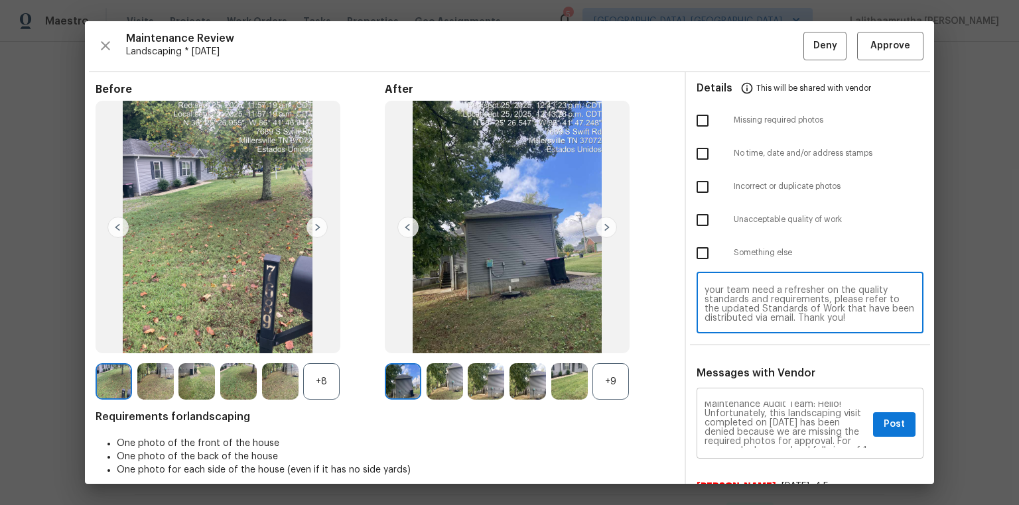
scroll to position [0, 0]
type textarea "Maintenance Audit Team: Hello! Unfortunately, this landscaping visit completed …"
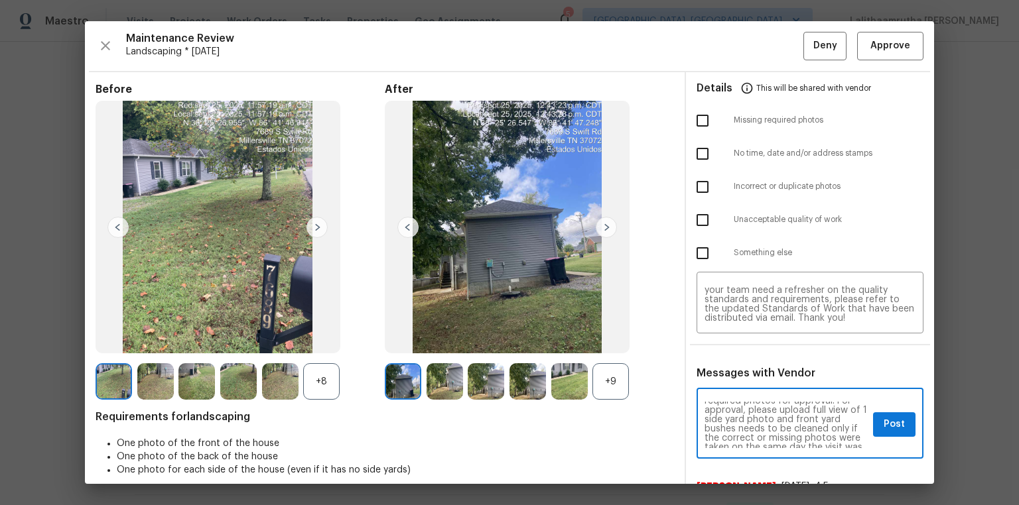
scroll to position [64, 0]
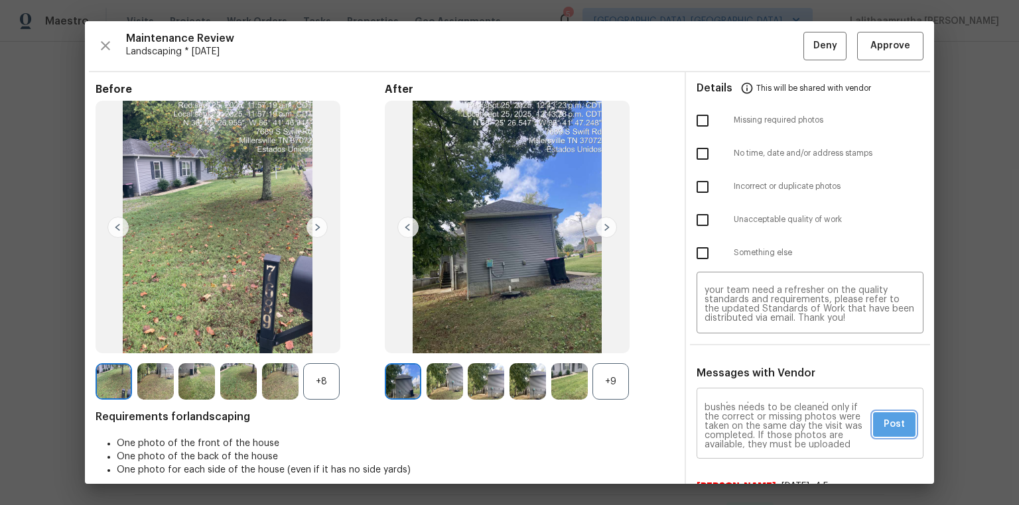
click at [724, 340] on button "Post" at bounding box center [894, 424] width 42 height 25
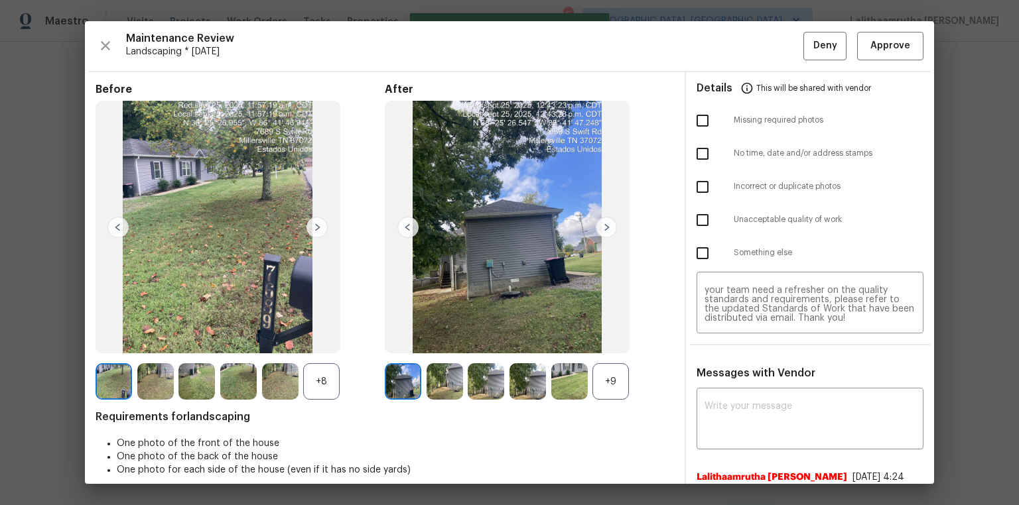
scroll to position [0, 0]
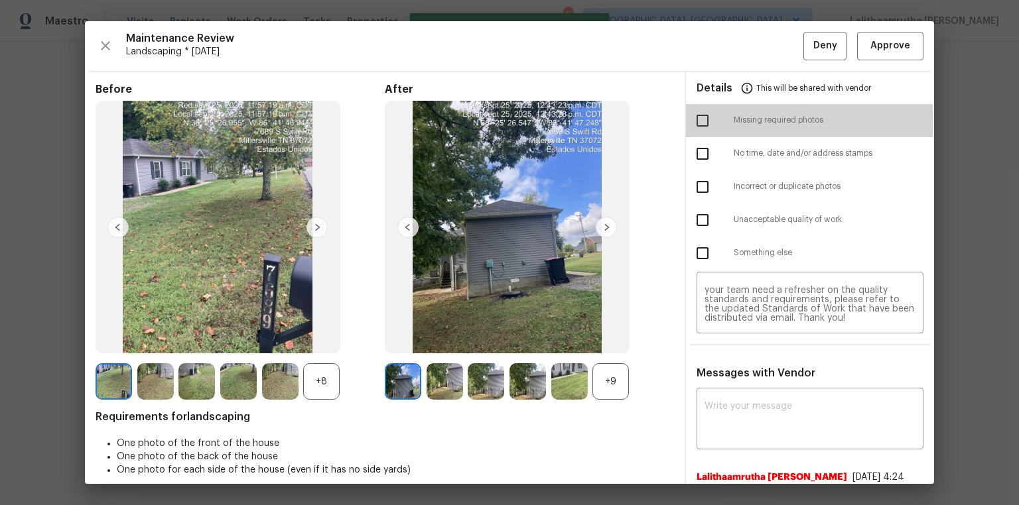
click at [693, 124] on input "checkbox" at bounding box center [702, 121] width 28 height 28
checkbox input "true"
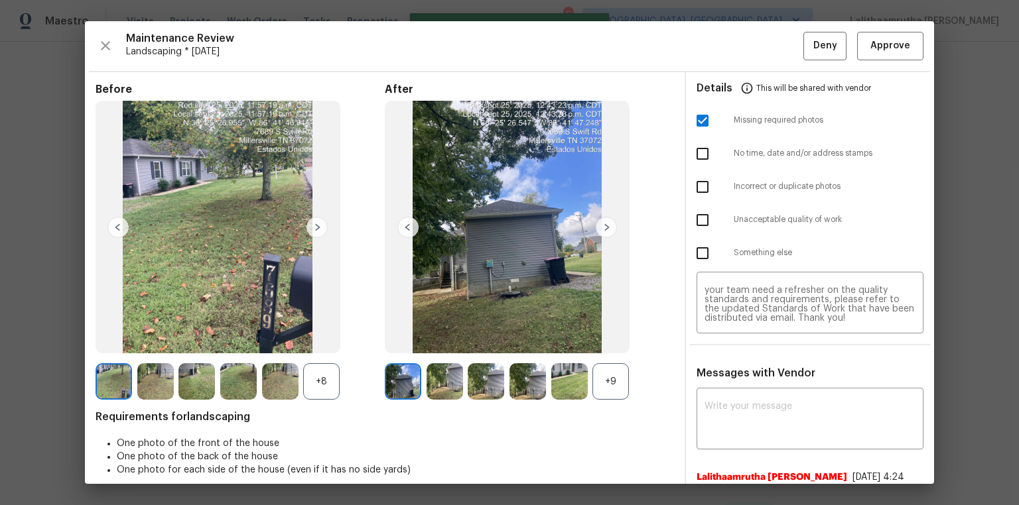
click at [698, 223] on input "checkbox" at bounding box center [702, 220] width 28 height 28
checkbox input "true"
click at [724, 43] on button "Deny" at bounding box center [824, 46] width 43 height 29
